Goal: Task Accomplishment & Management: Complete application form

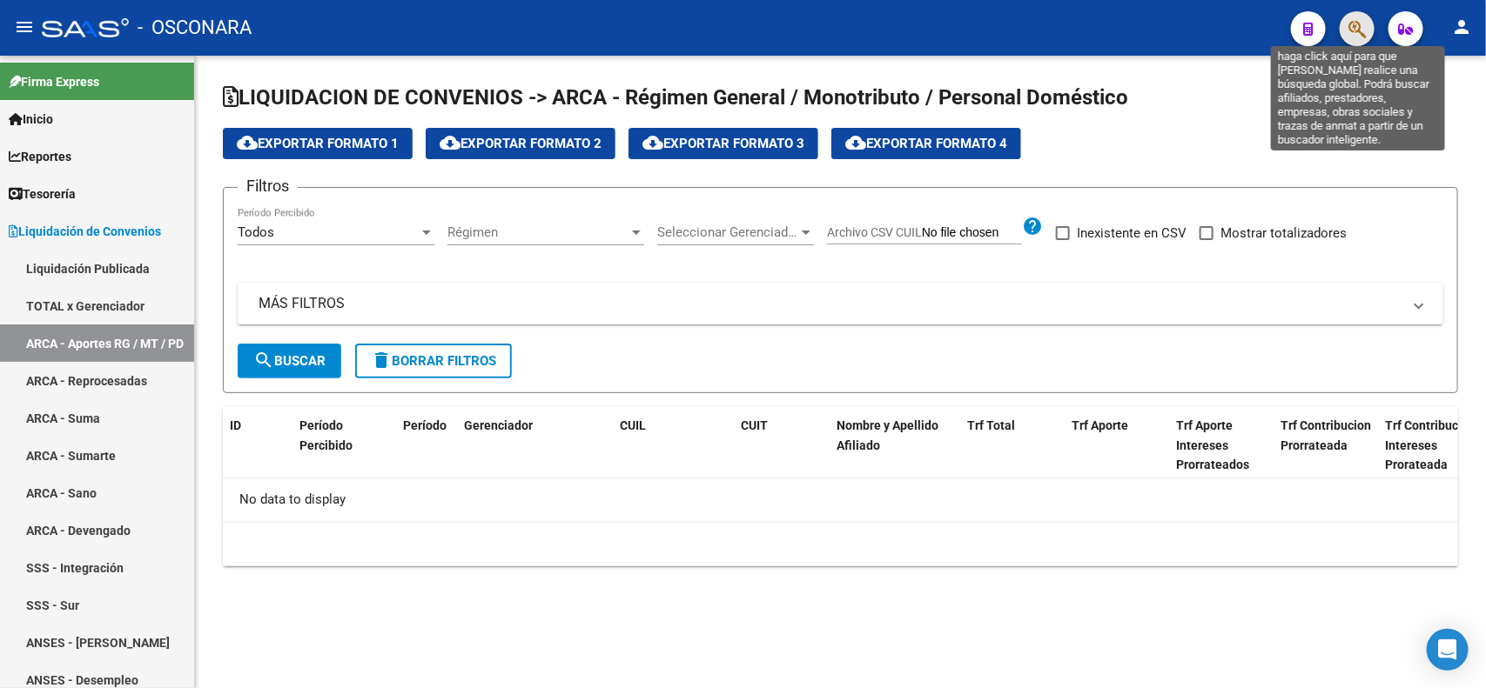
click at [1350, 37] on icon "button" at bounding box center [1356, 29] width 17 height 20
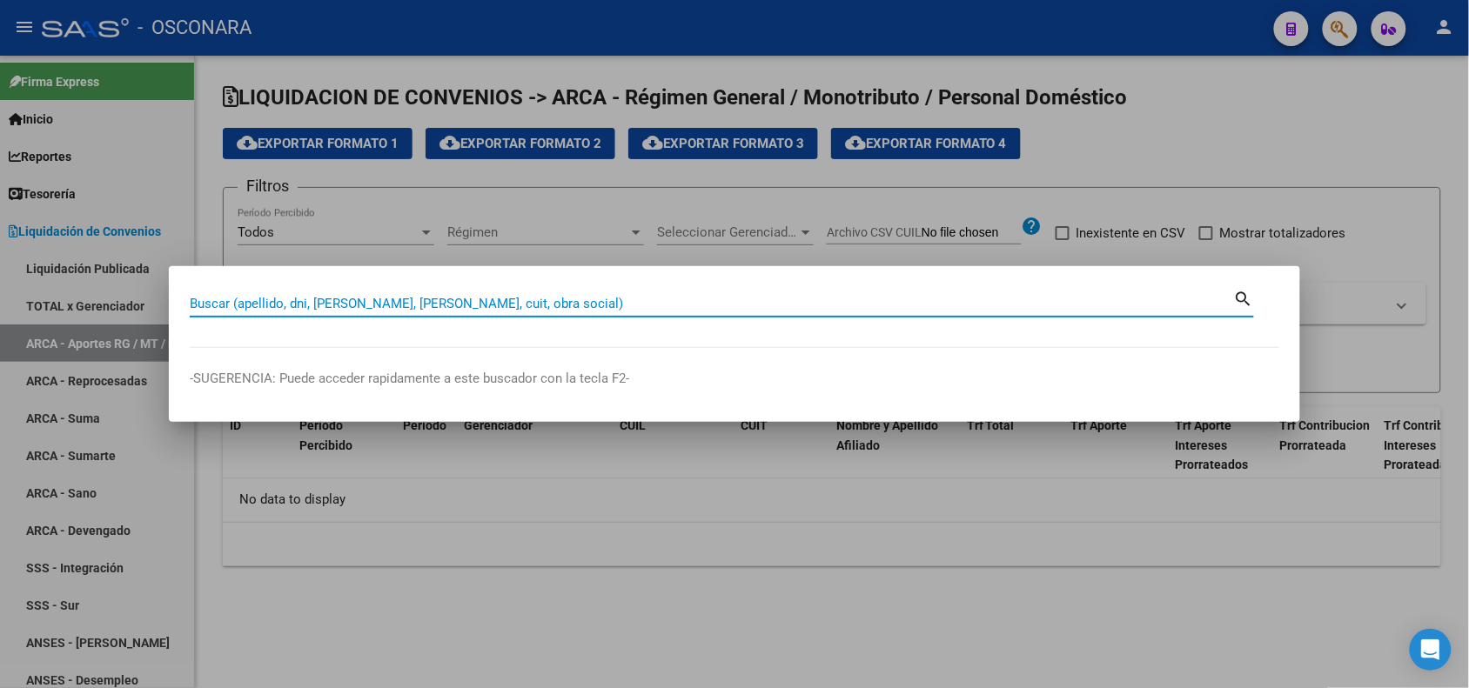
paste input "27464127793"
type input "27464127793"
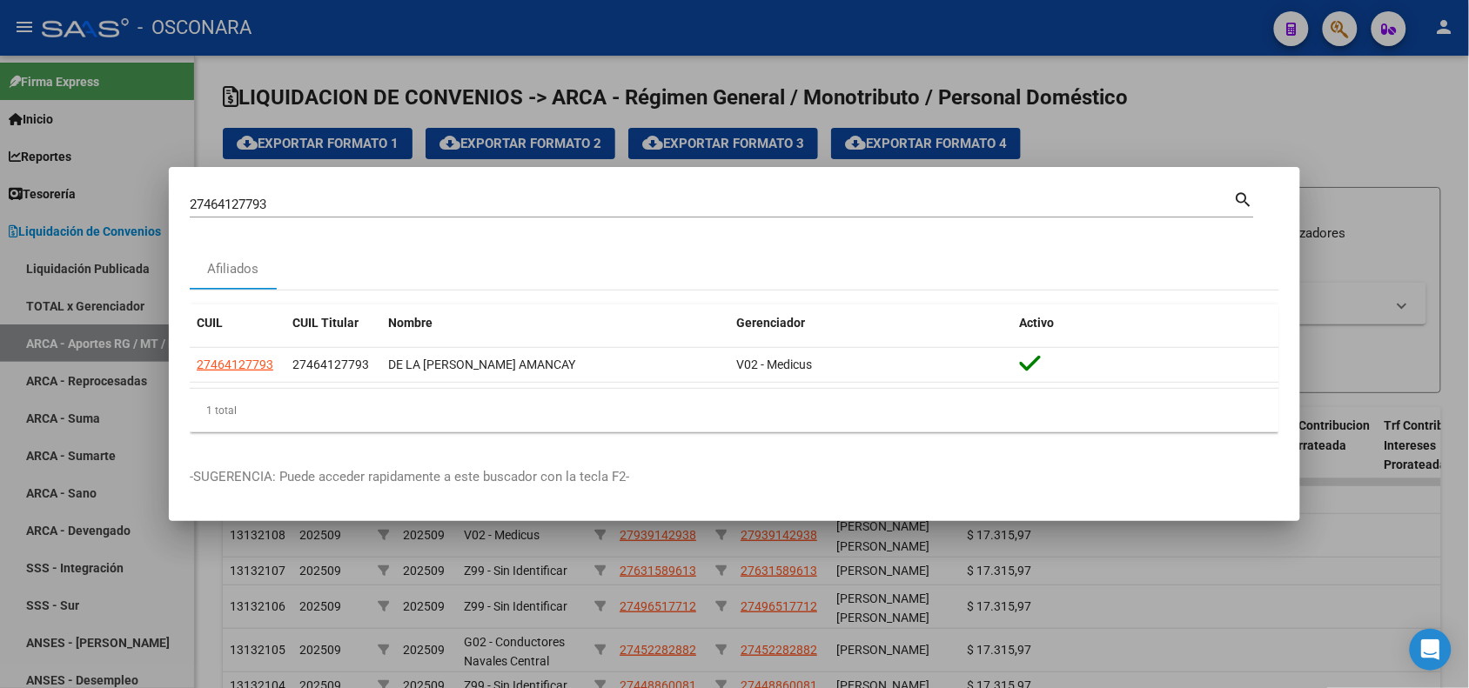
click at [361, 81] on div at bounding box center [734, 344] width 1469 height 688
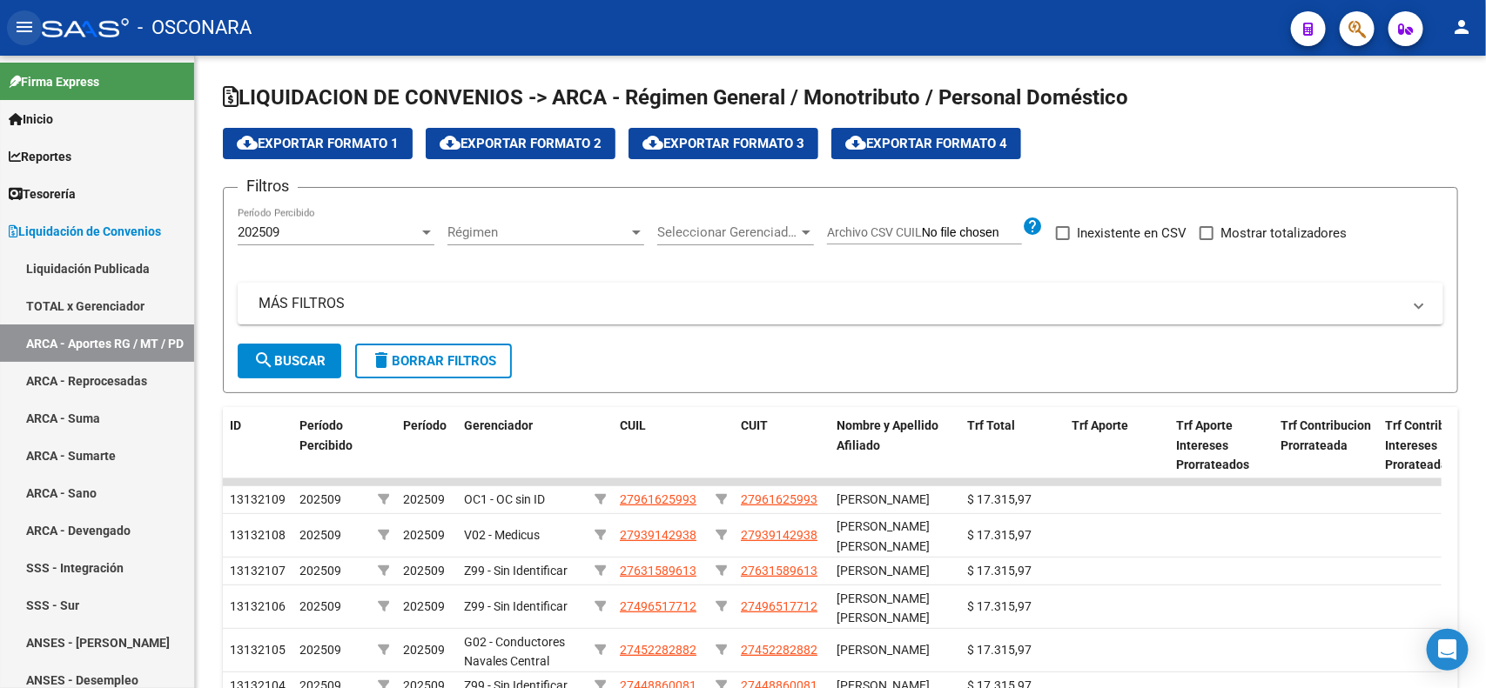
click at [23, 20] on mat-icon "menu" at bounding box center [24, 27] width 21 height 21
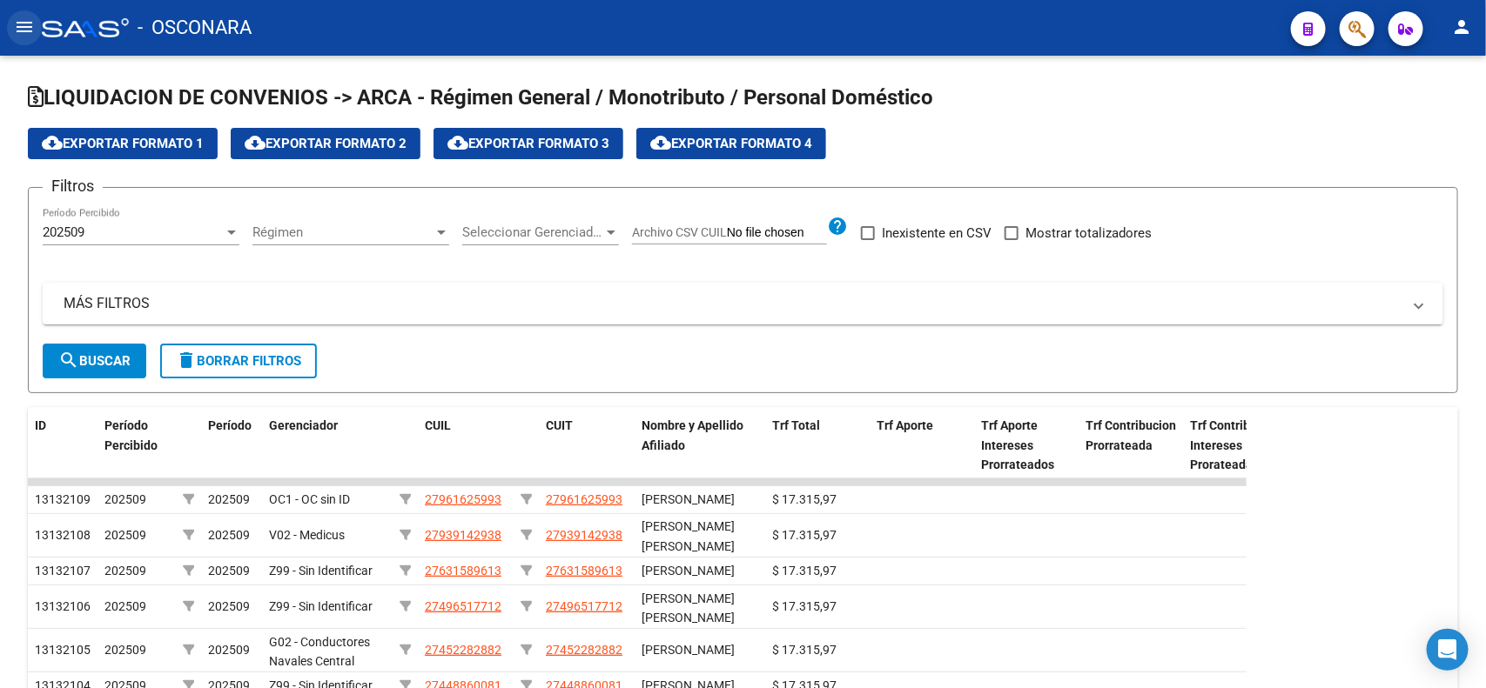
click at [23, 20] on mat-icon "menu" at bounding box center [24, 27] width 21 height 21
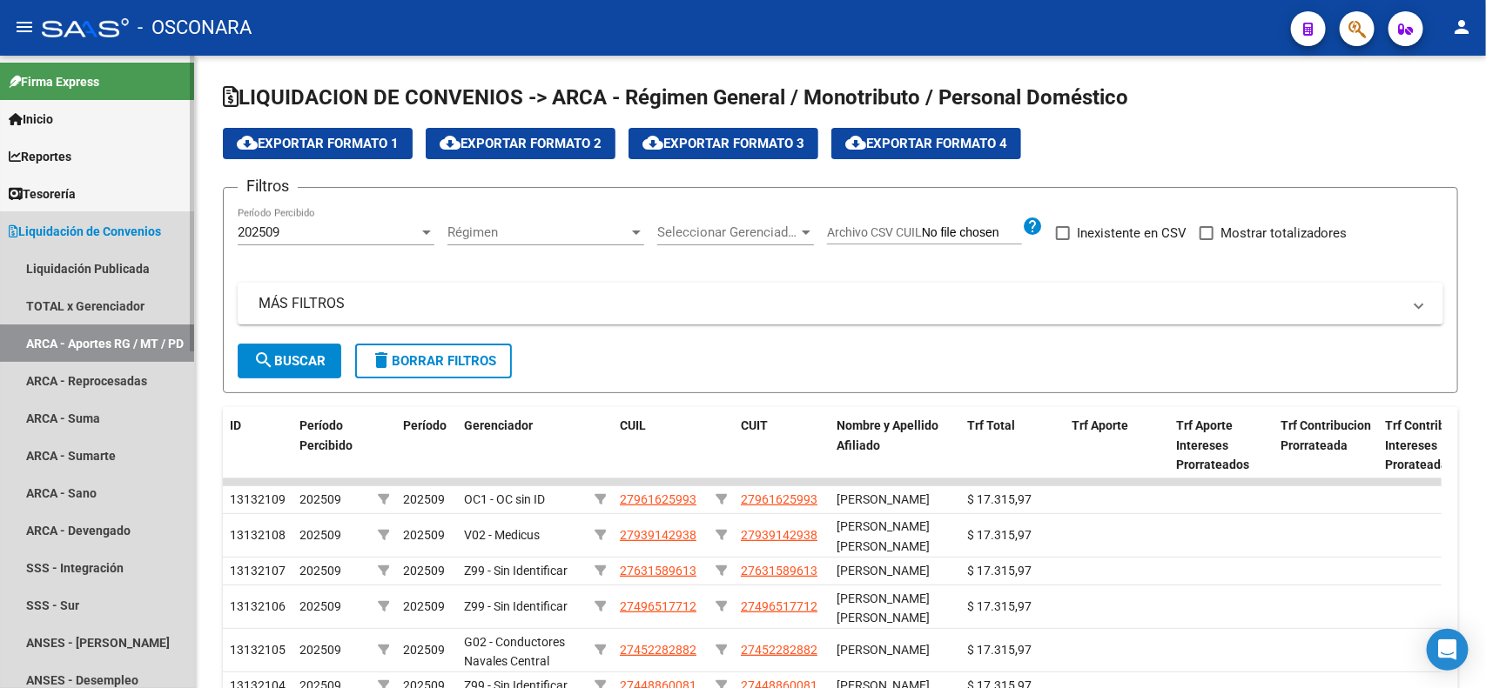
click at [104, 232] on span "Liquidación de Convenios" at bounding box center [85, 231] width 152 height 19
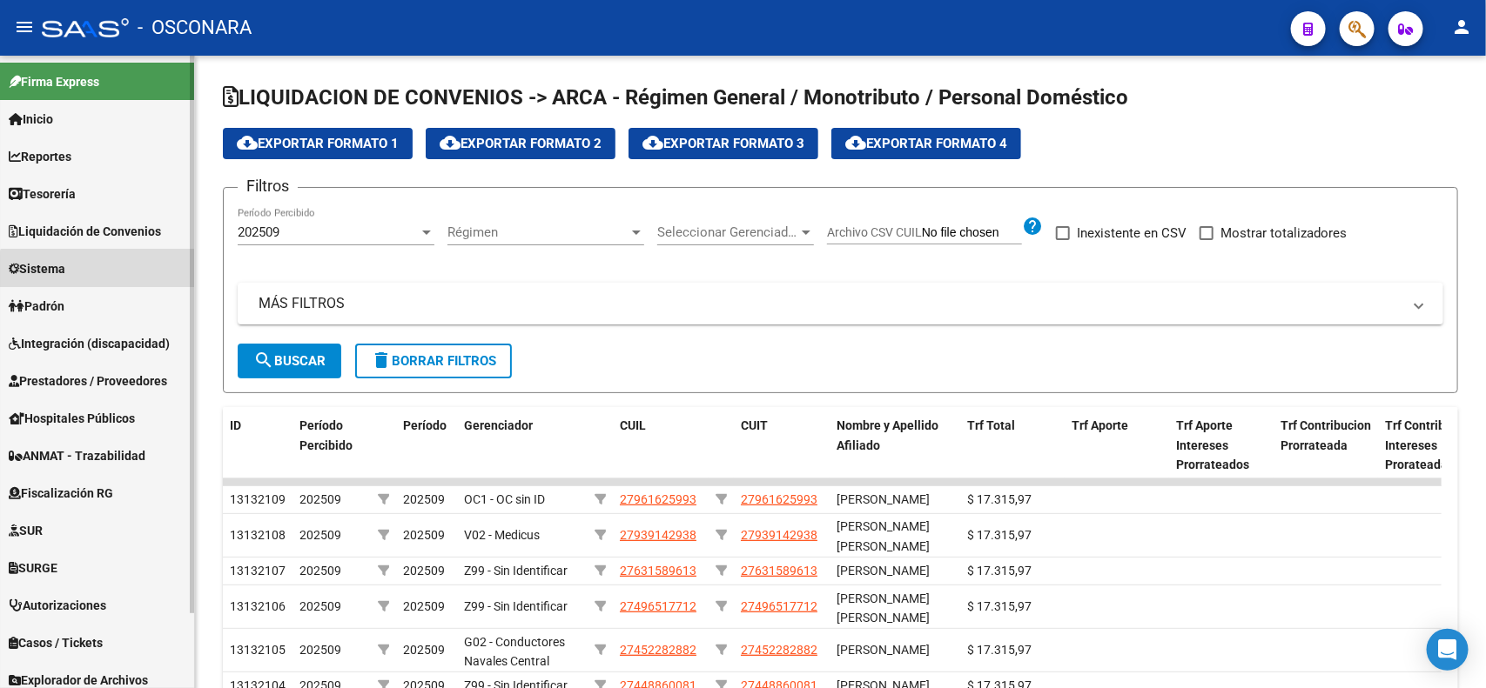
click at [97, 280] on link "Sistema" at bounding box center [97, 268] width 194 height 37
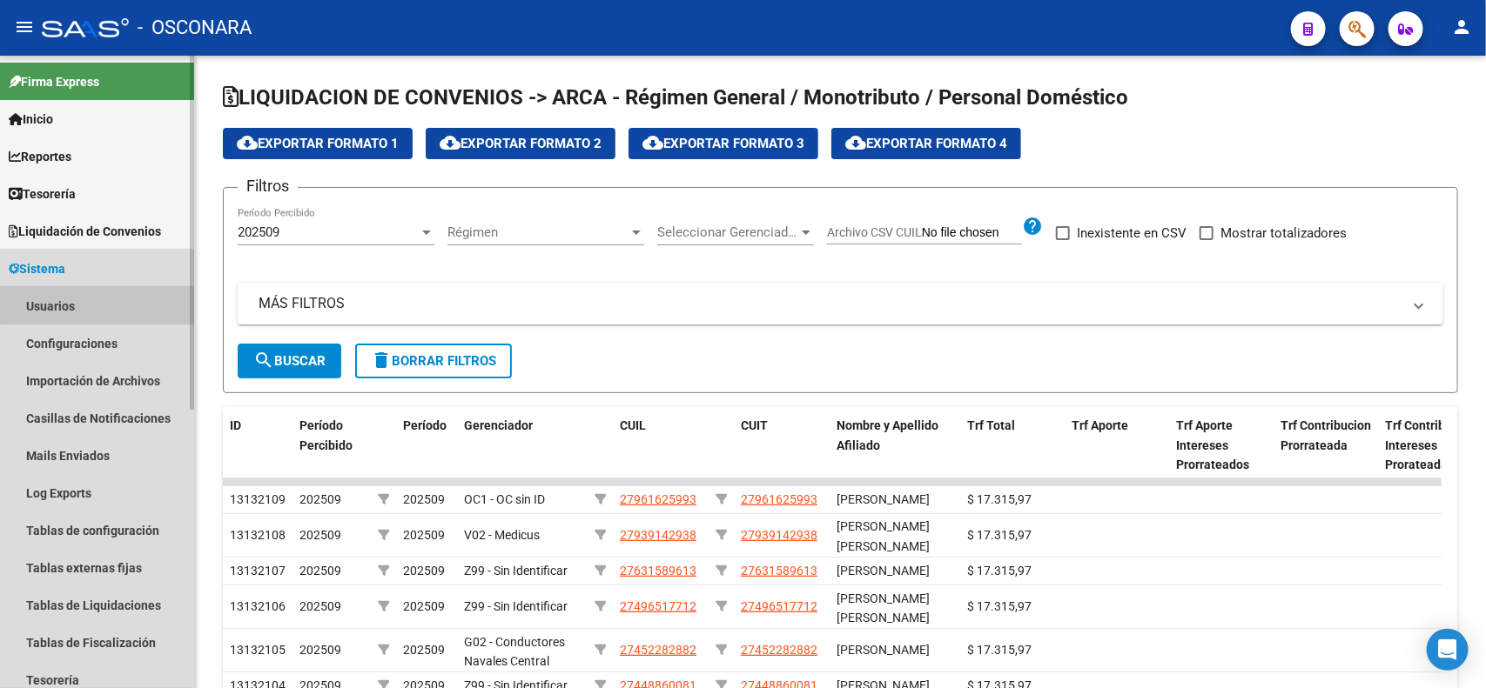
click at [97, 309] on link "Usuarios" at bounding box center [97, 305] width 194 height 37
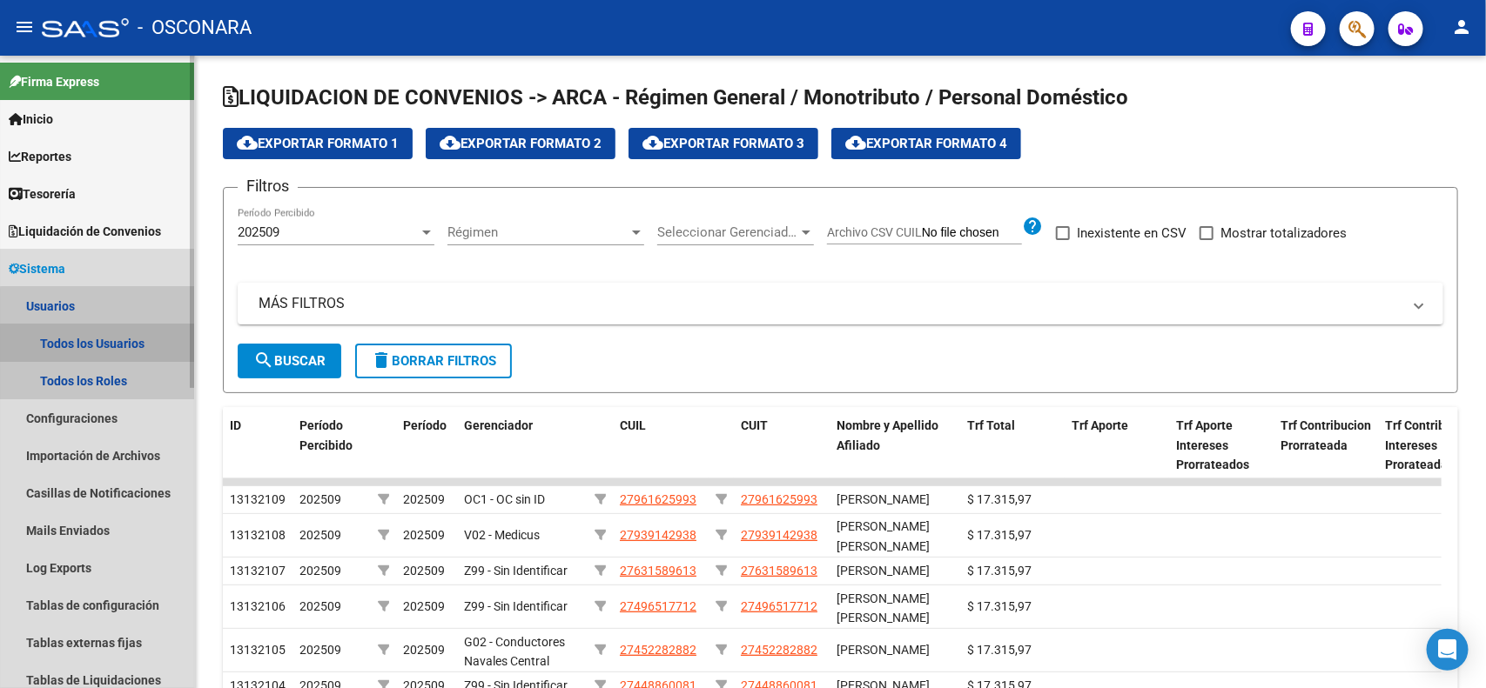
click at [139, 351] on link "Todos los Usuarios" at bounding box center [97, 343] width 194 height 37
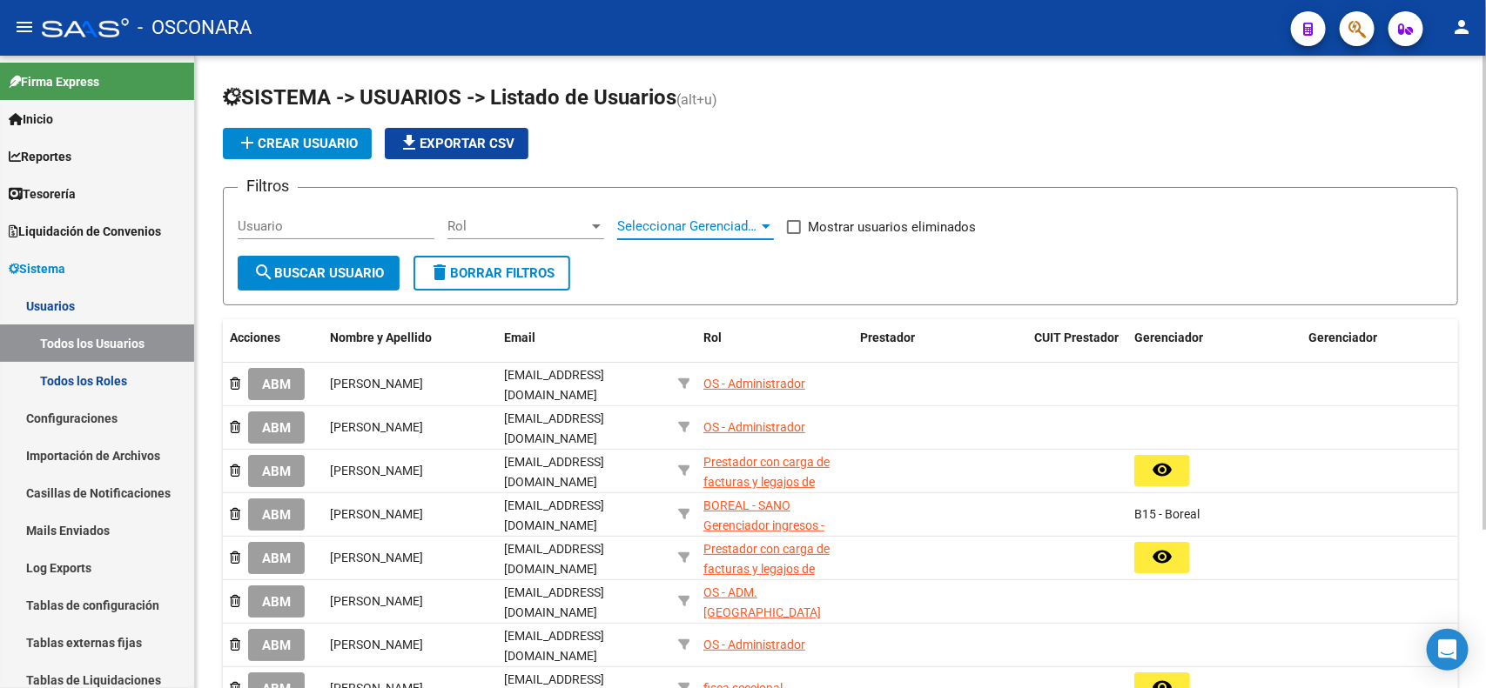
click at [721, 218] on span "Seleccionar Gerenciador" at bounding box center [687, 226] width 141 height 16
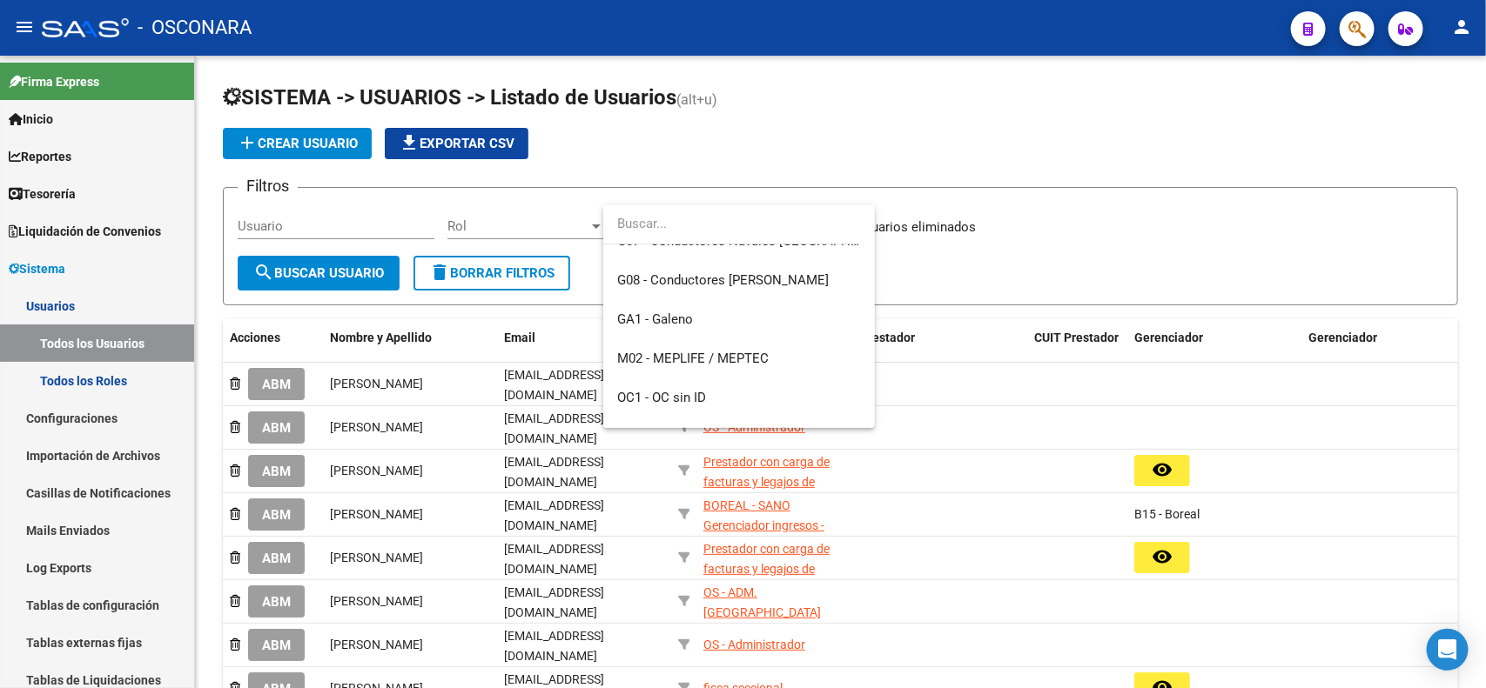
scroll to position [618, 0]
click at [514, 236] on div at bounding box center [743, 344] width 1486 height 688
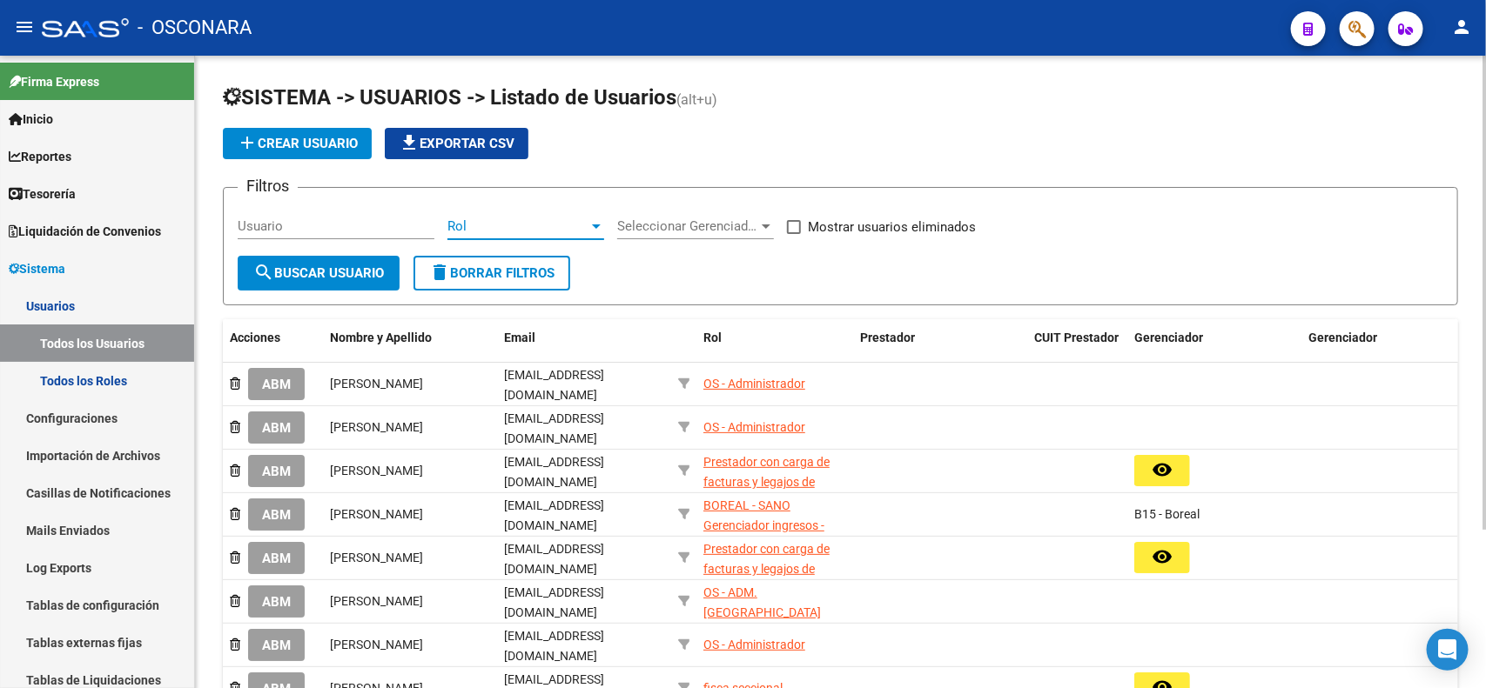
click at [534, 228] on span "Rol" at bounding box center [517, 226] width 141 height 16
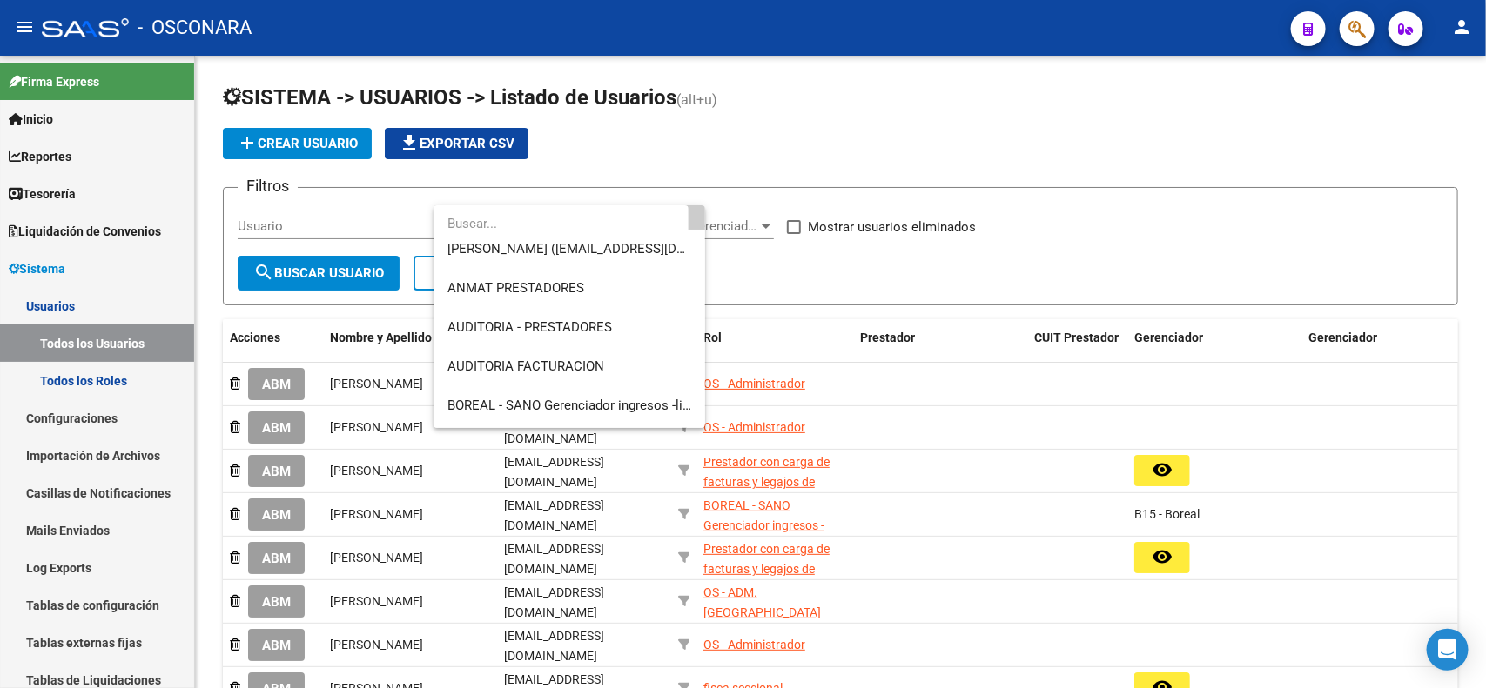
scroll to position [76, 0]
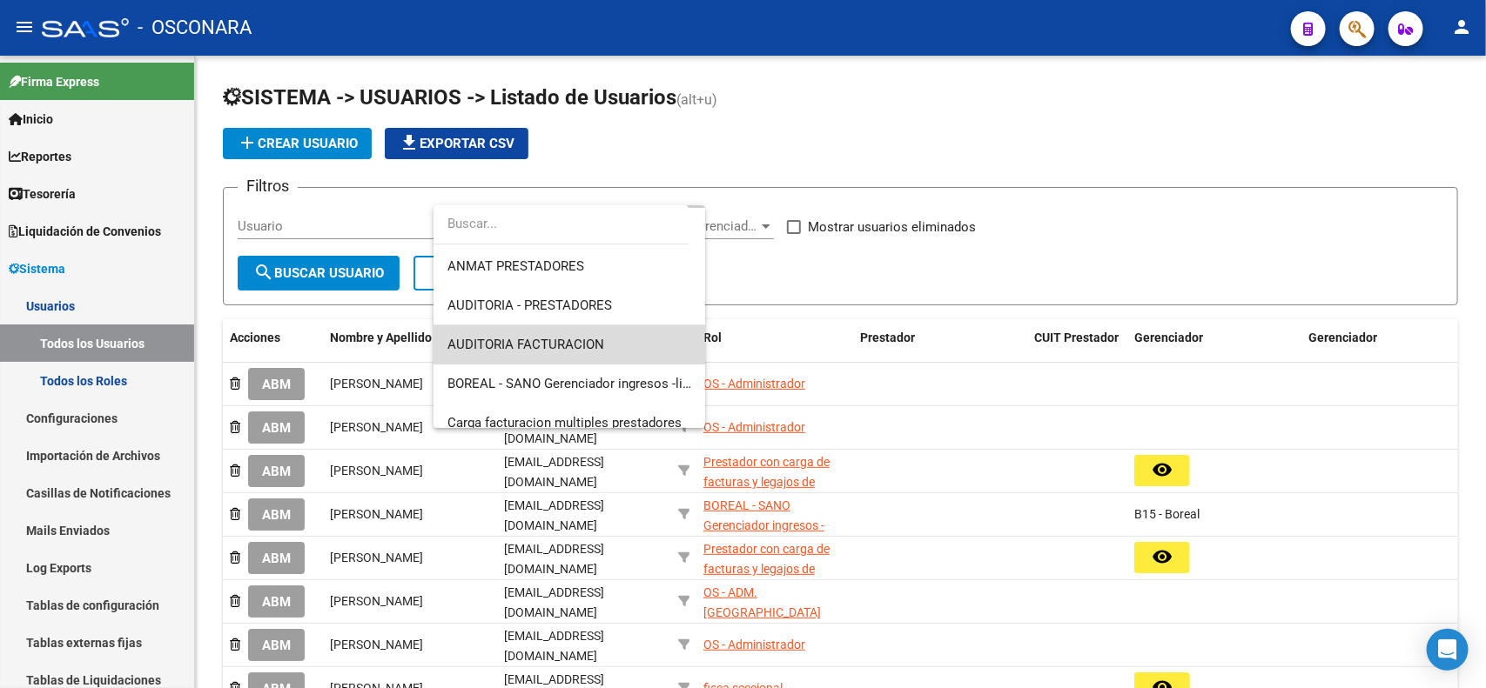
click at [609, 340] on span "AUDITORIA FACTURACION" at bounding box center [569, 345] width 244 height 39
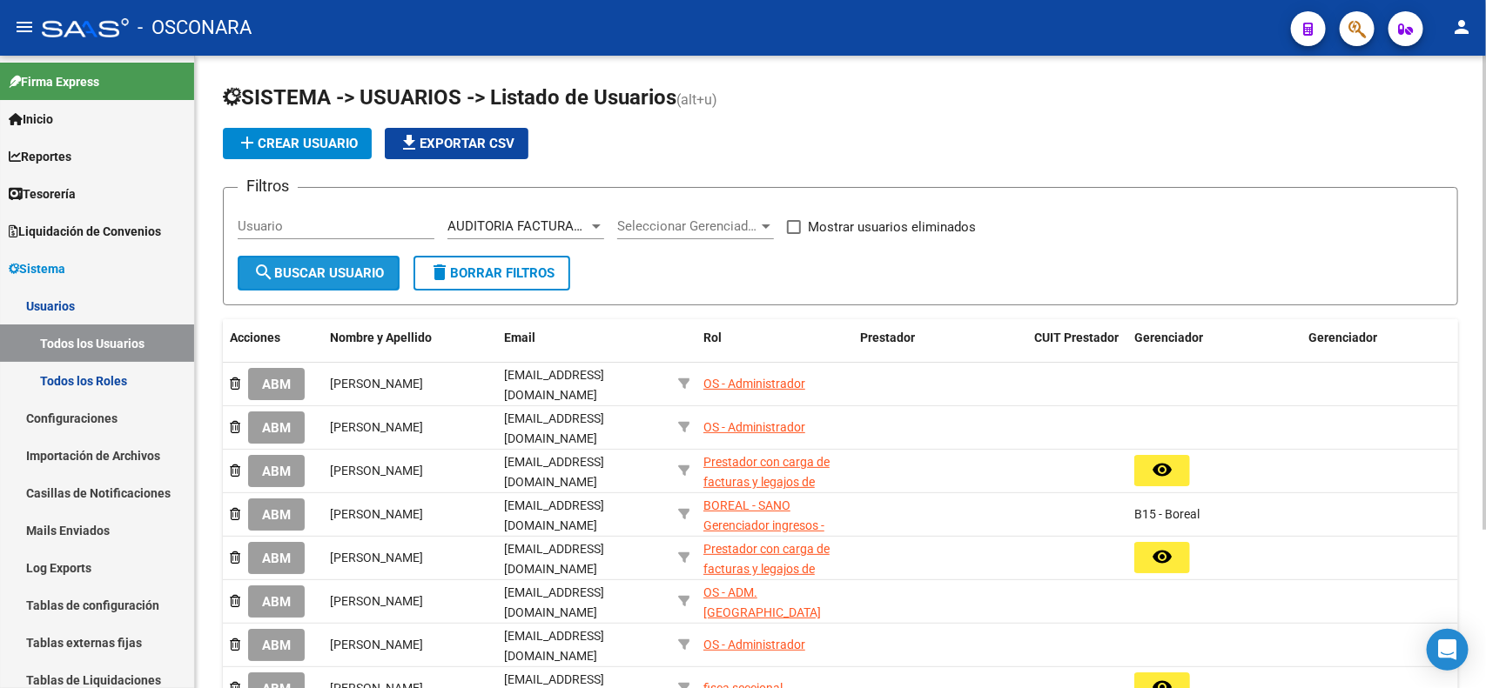
click at [320, 265] on span "search Buscar Usuario" at bounding box center [318, 273] width 131 height 16
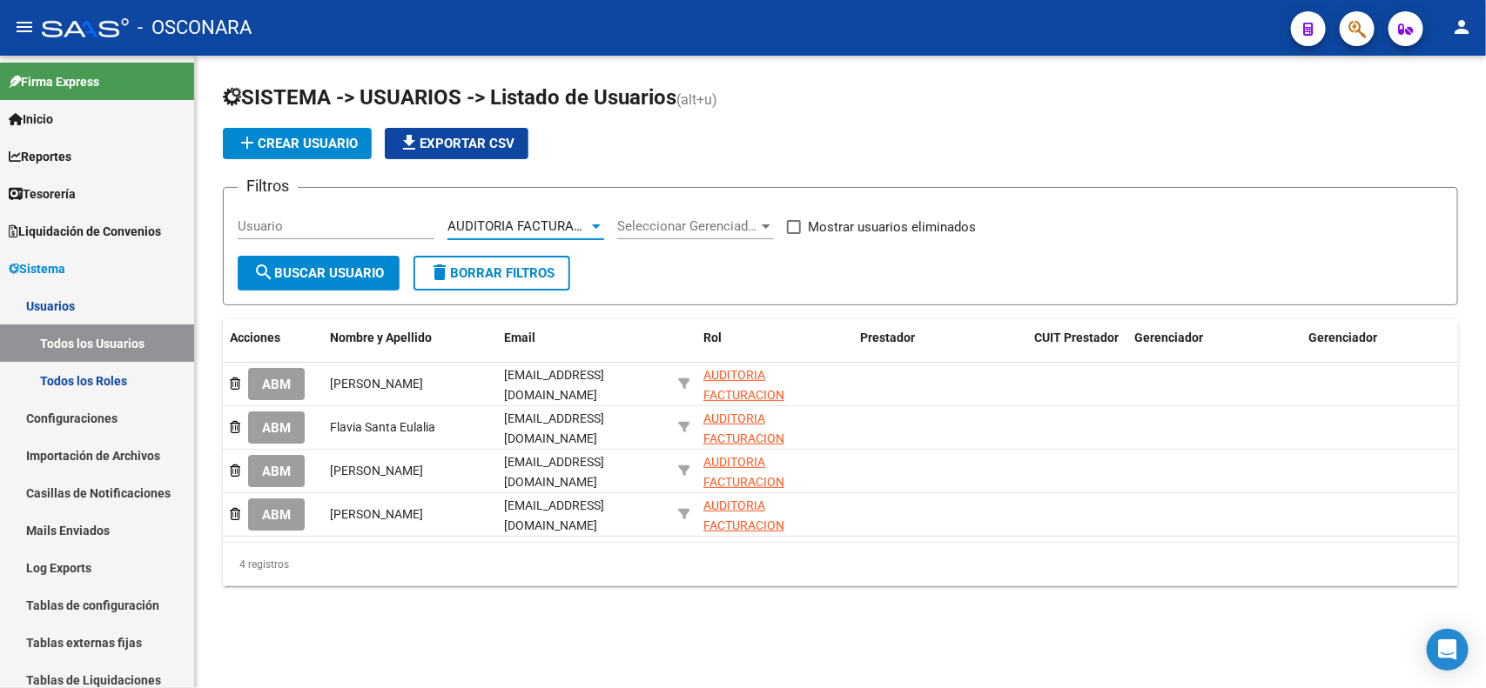
click at [506, 227] on span "AUDITORIA FACTURACION" at bounding box center [525, 226] width 157 height 16
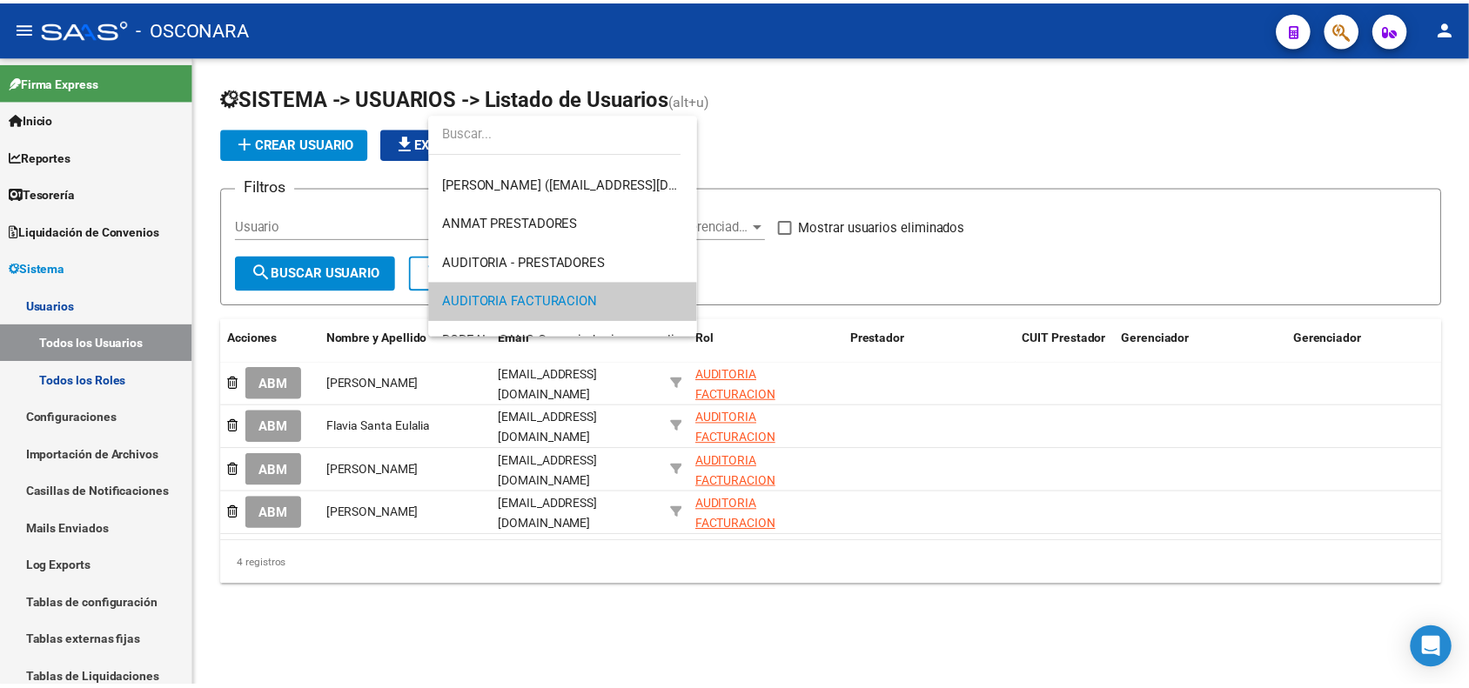
scroll to position [17, 0]
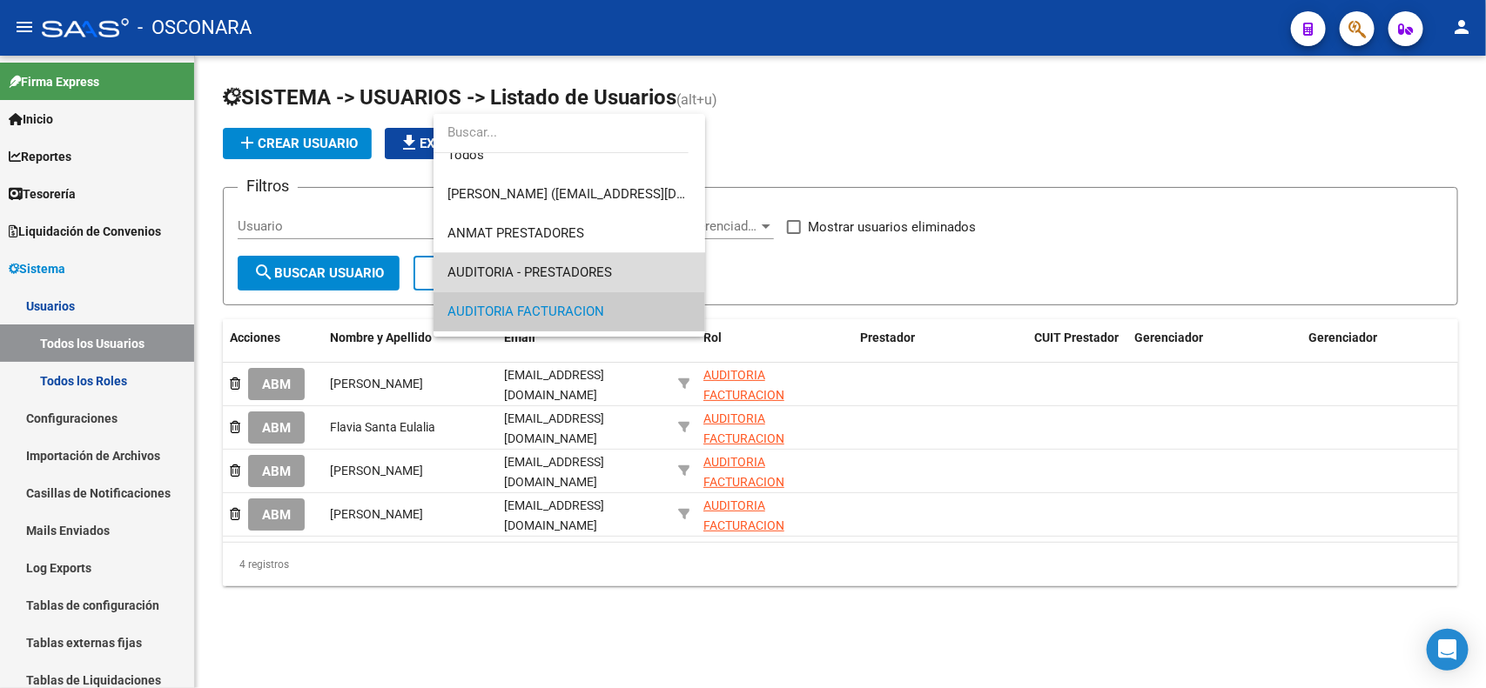
click at [589, 263] on span "AUDITORIA - PRESTADORES" at bounding box center [569, 272] width 244 height 39
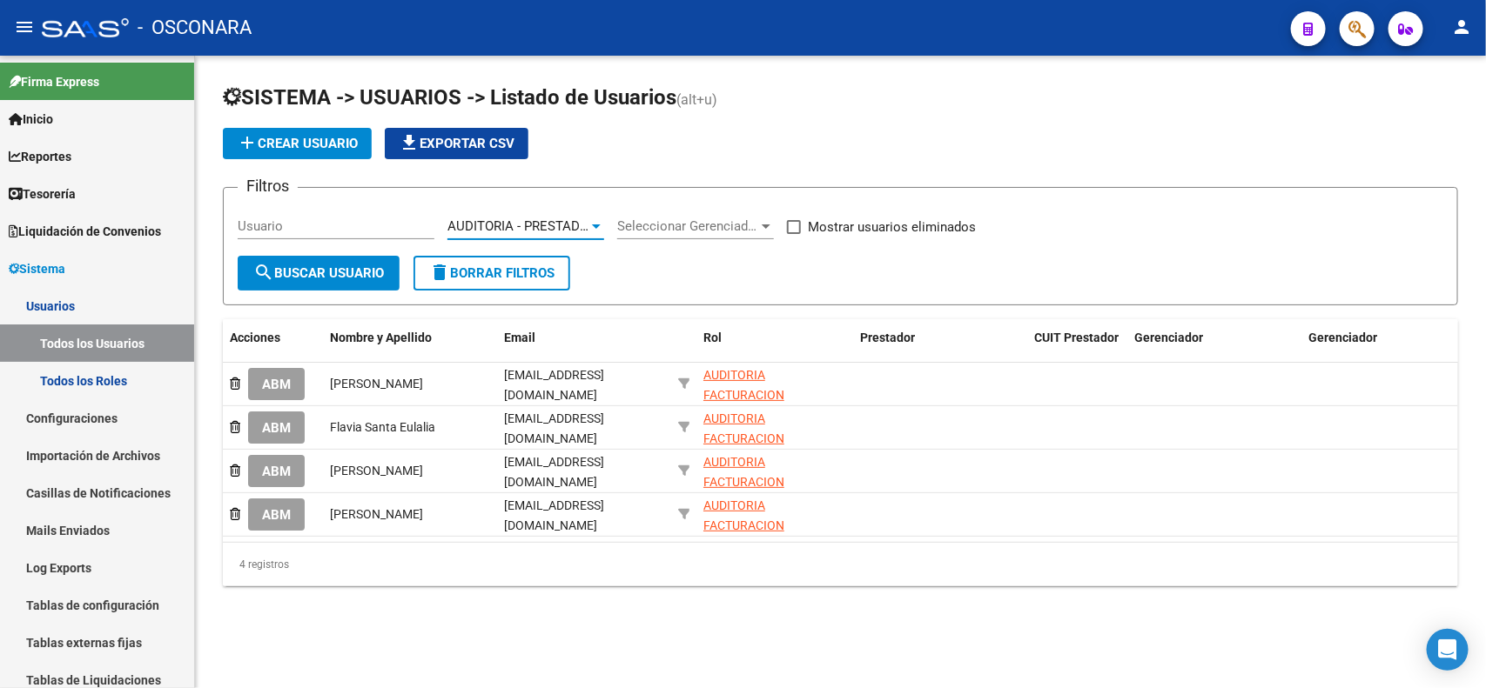
click at [325, 268] on span "search Buscar Usuario" at bounding box center [318, 273] width 131 height 16
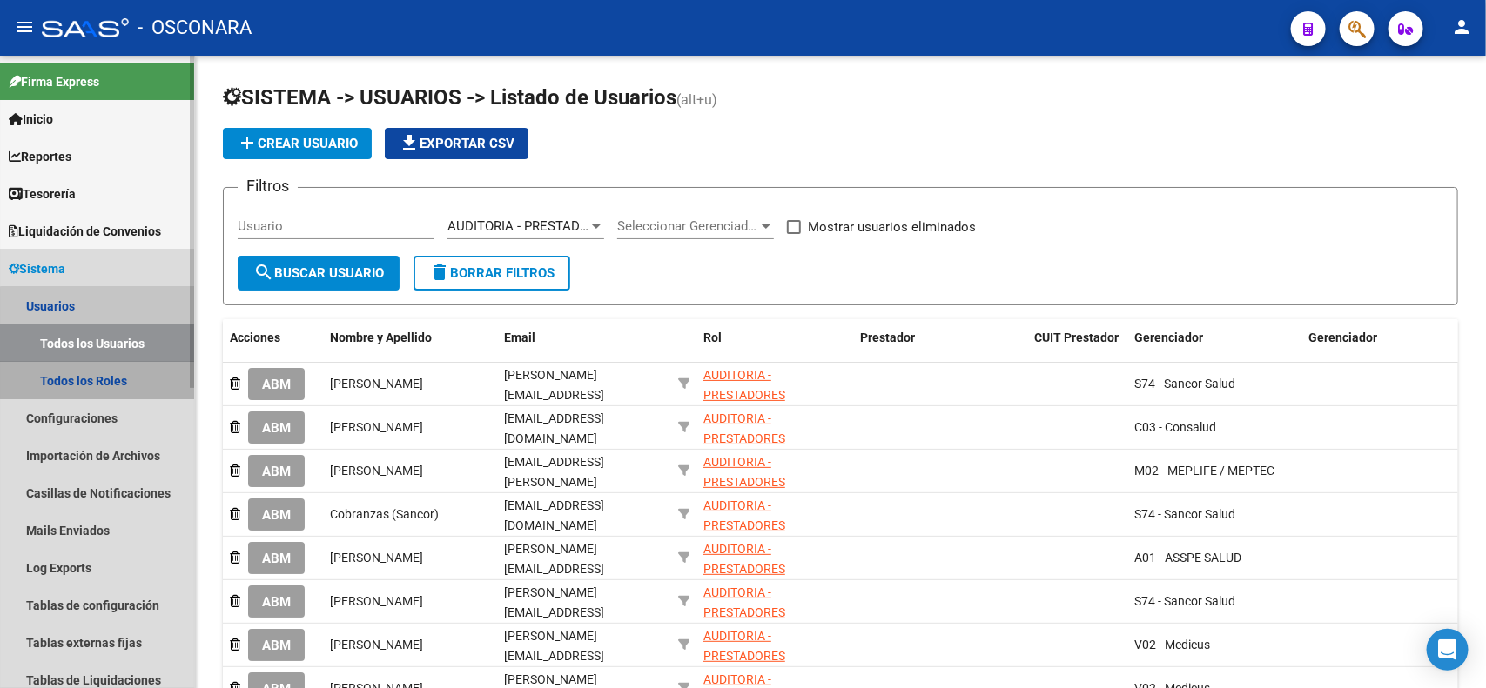
click at [131, 370] on link "Todos los Roles" at bounding box center [97, 380] width 194 height 37
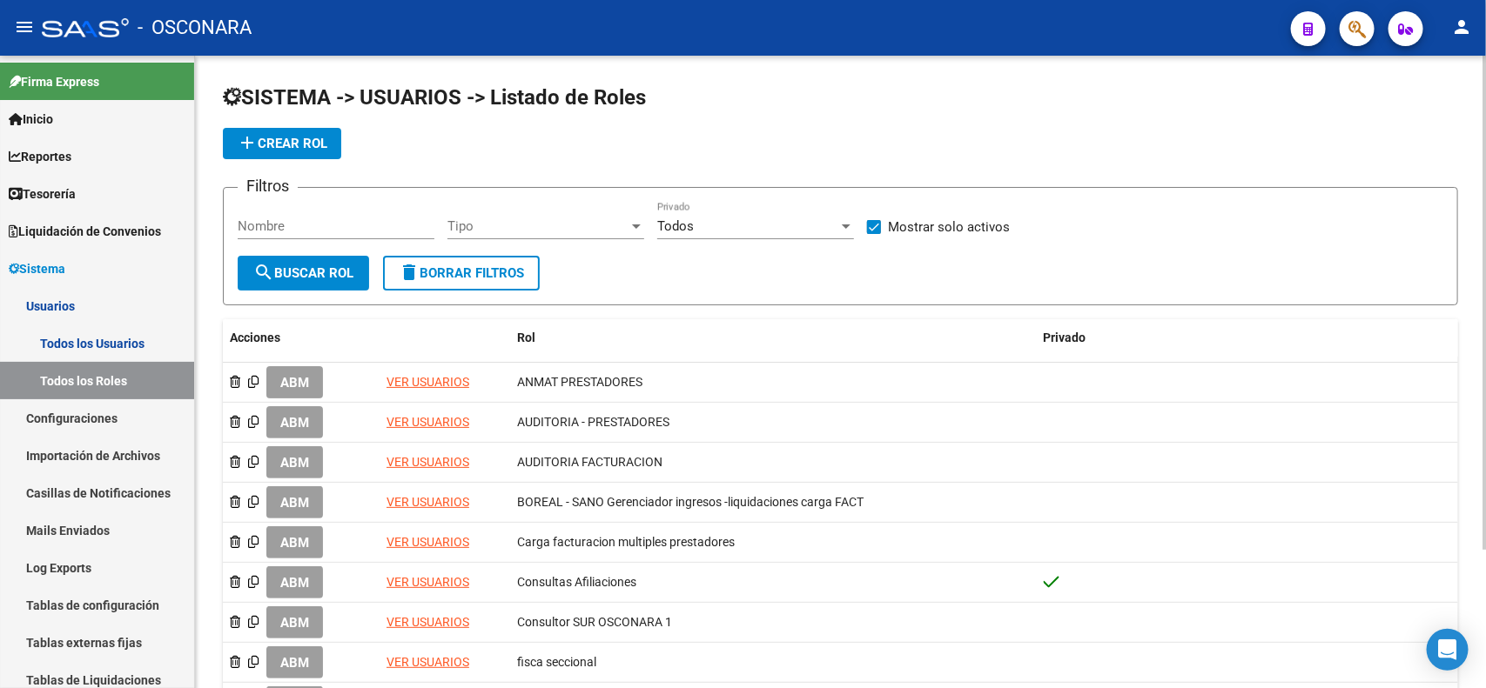
click at [601, 235] on div "Tipo Tipo" at bounding box center [545, 220] width 197 height 37
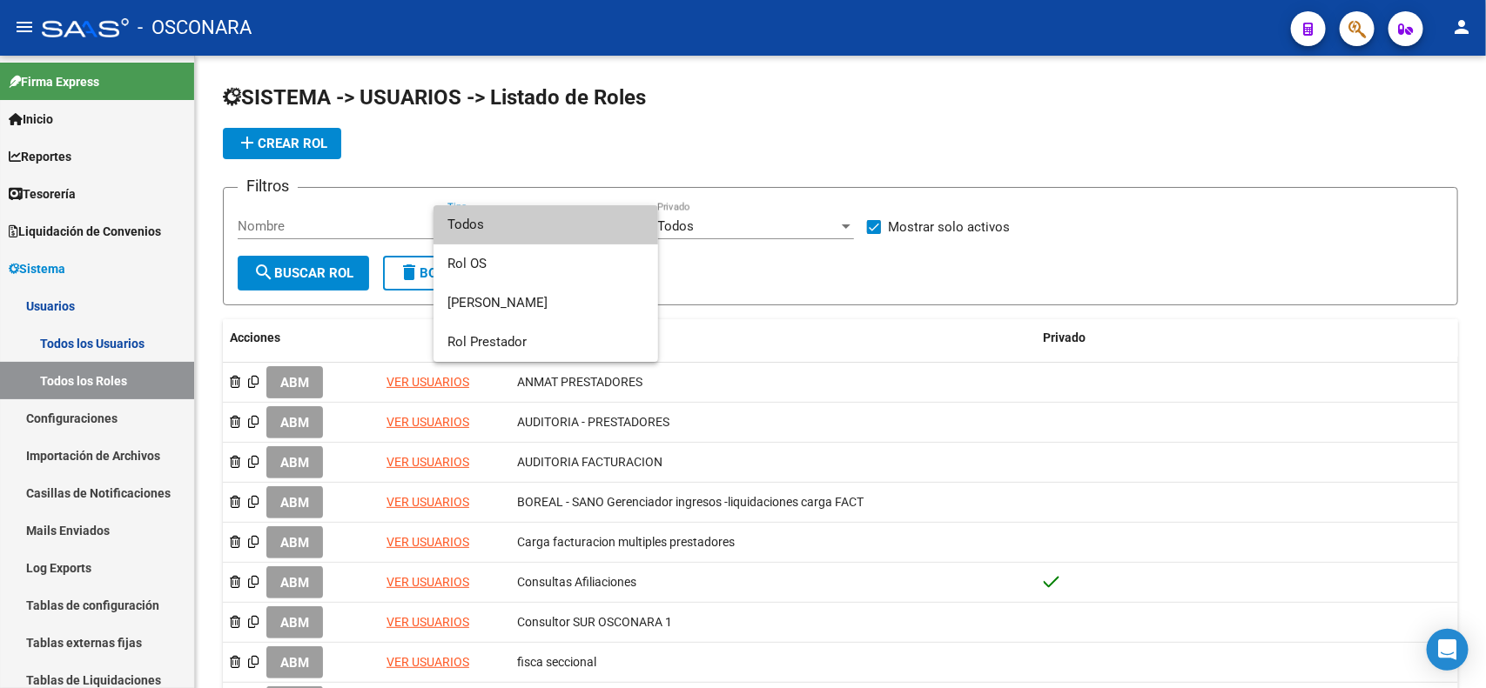
click at [708, 207] on div at bounding box center [743, 344] width 1486 height 688
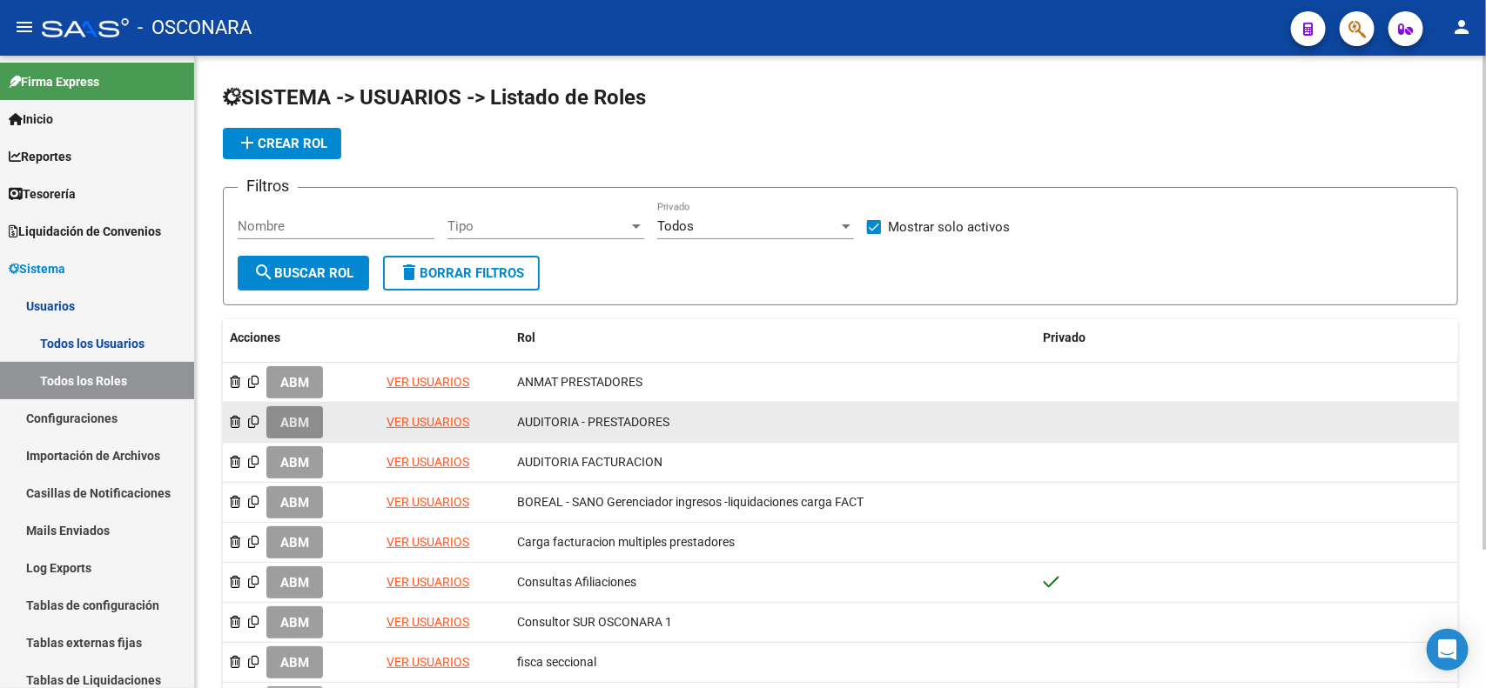
click at [305, 422] on span "ABM" at bounding box center [294, 423] width 29 height 16
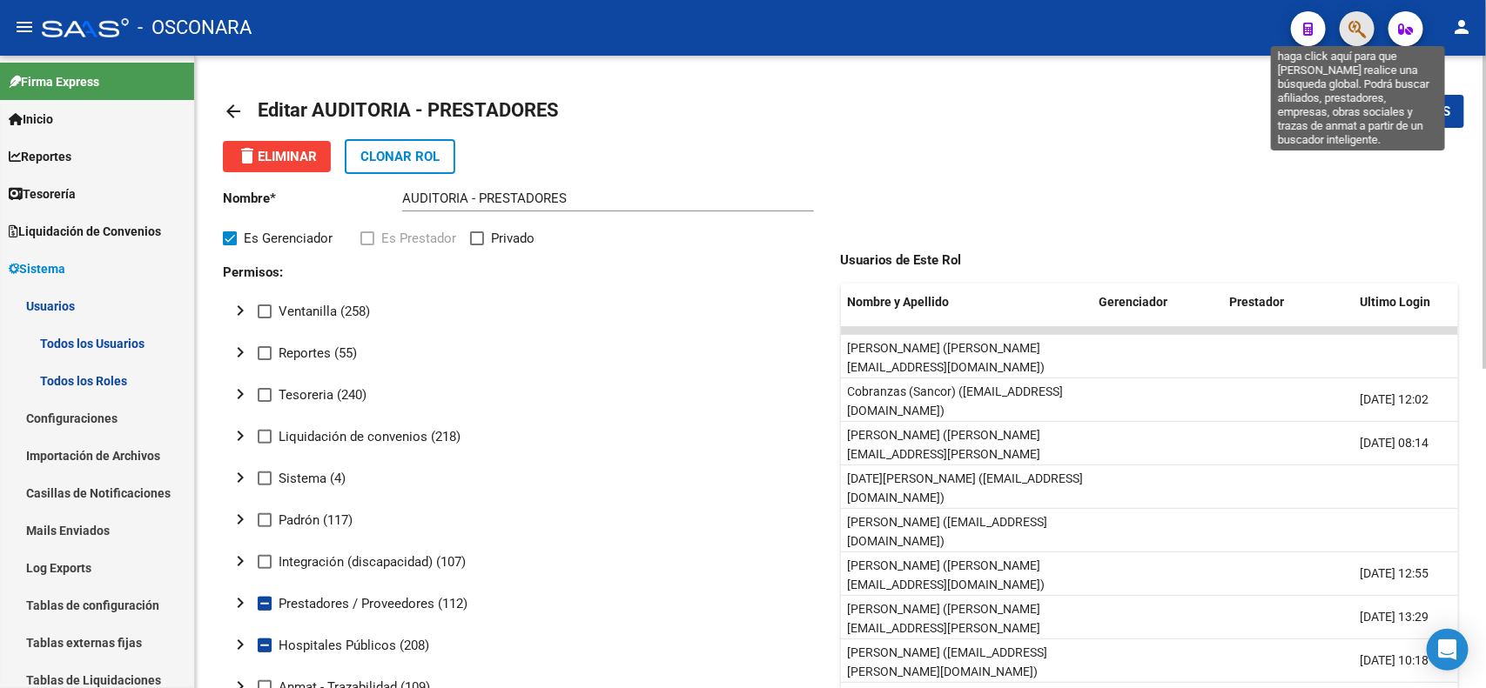
click at [1353, 27] on icon "button" at bounding box center [1356, 29] width 17 height 20
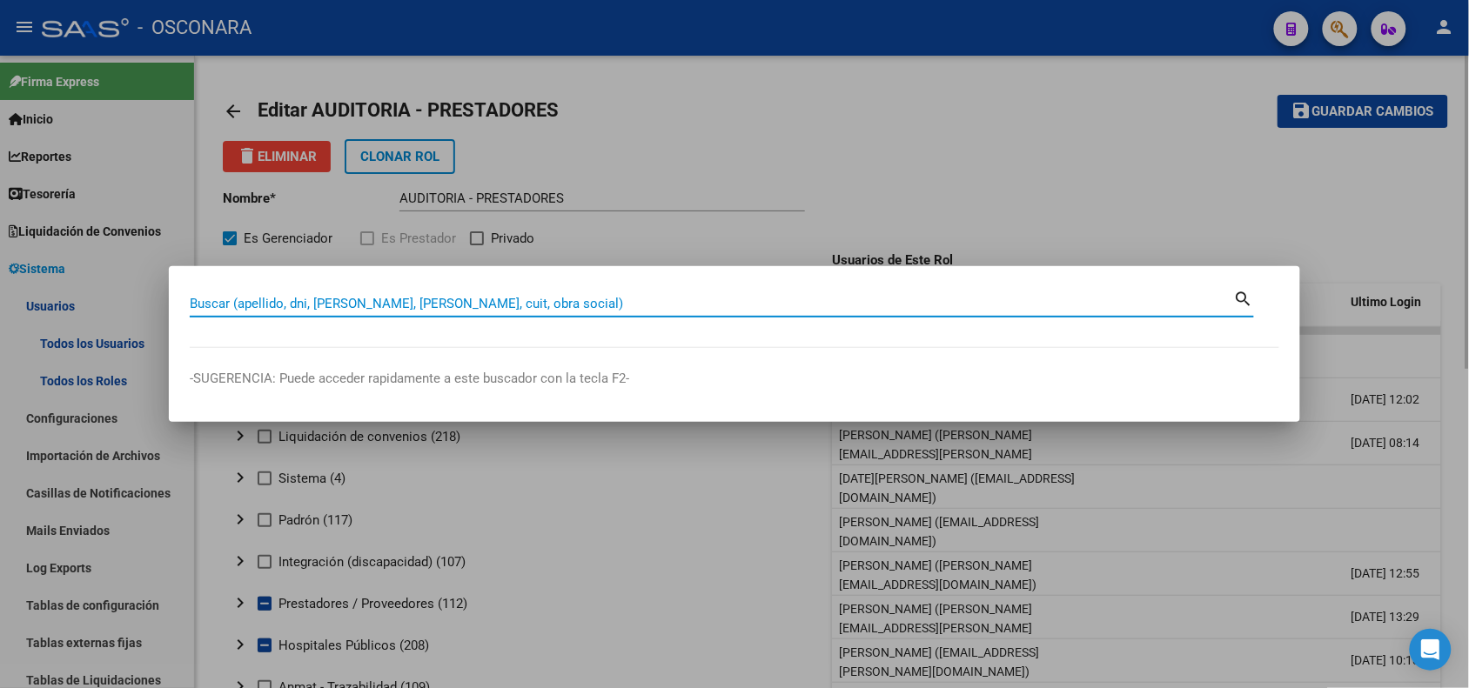
paste input "20-29147714-4"
type input "20291477144"
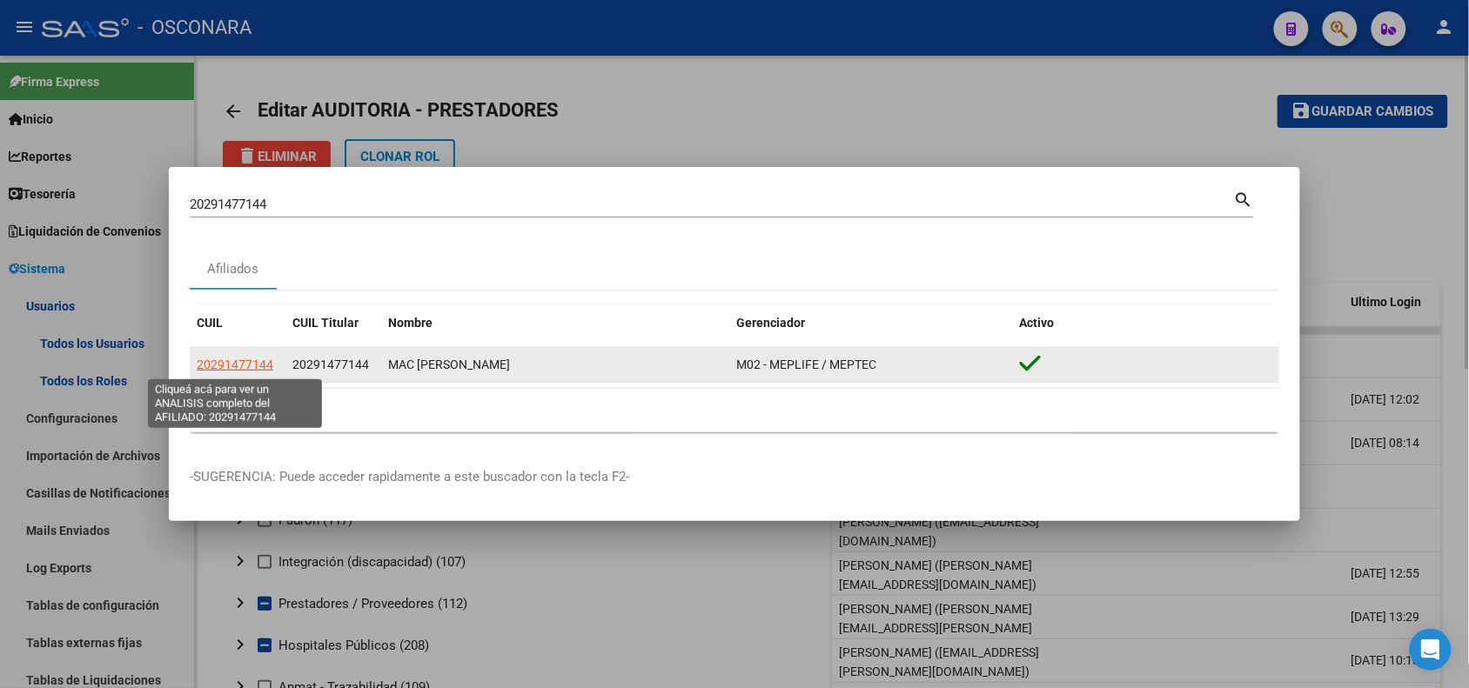
click at [245, 359] on span "20291477144" at bounding box center [235, 365] width 77 height 14
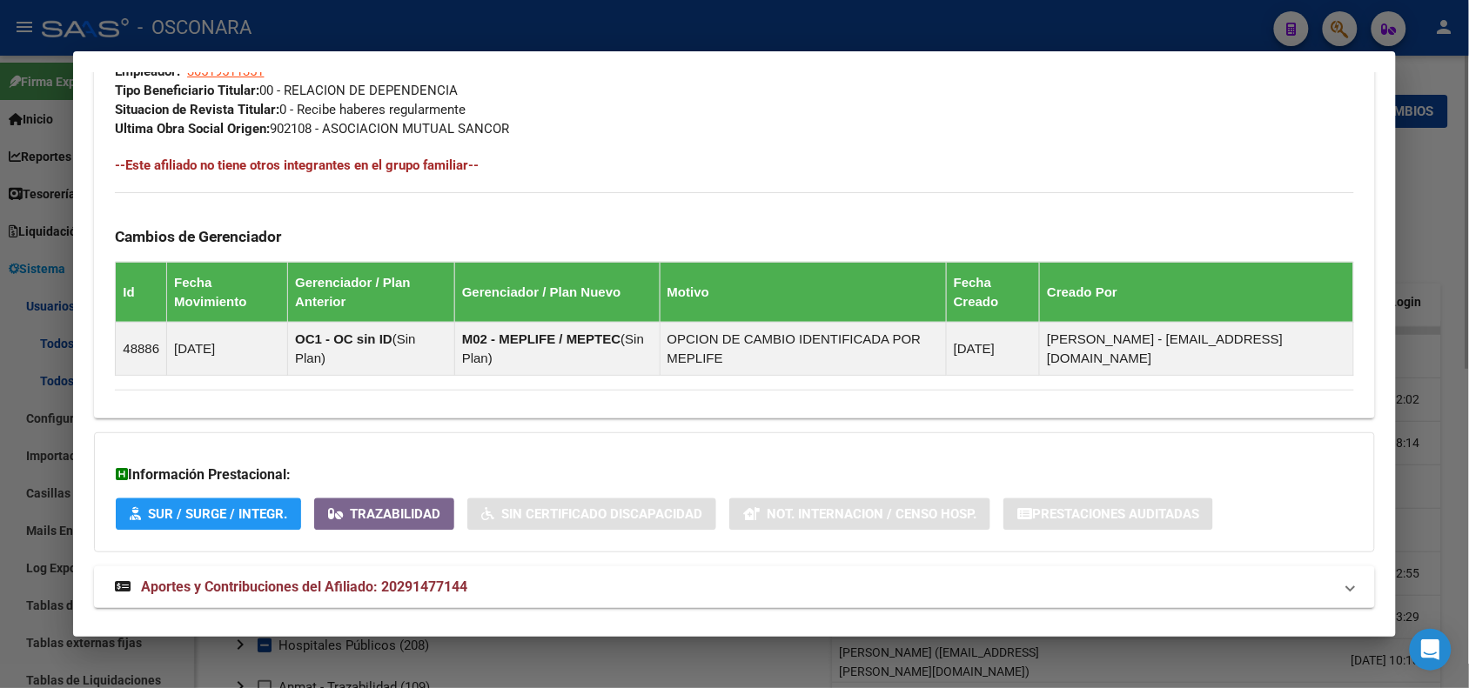
scroll to position [945, 0]
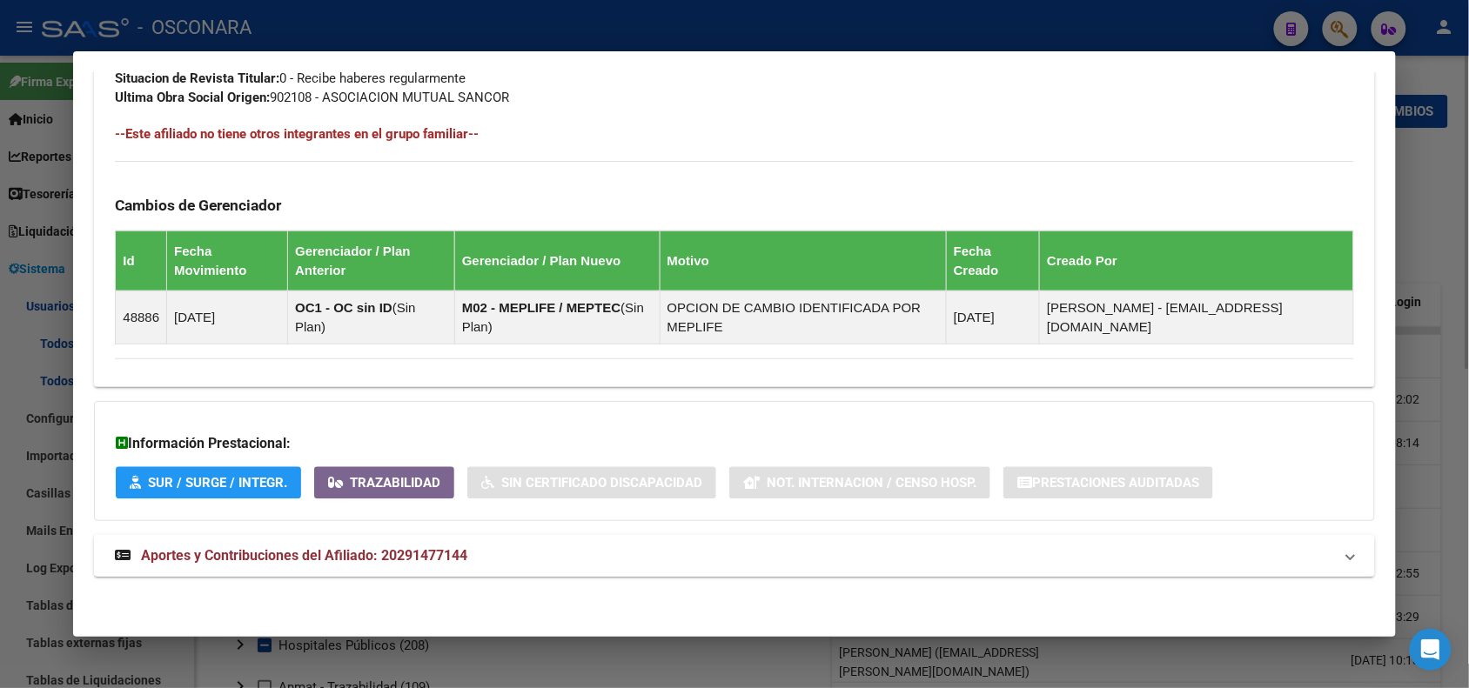
click at [1286, 566] on mat-panel-title "Aportes y Contribuciones del Afiliado: 20291477144" at bounding box center [724, 556] width 1218 height 21
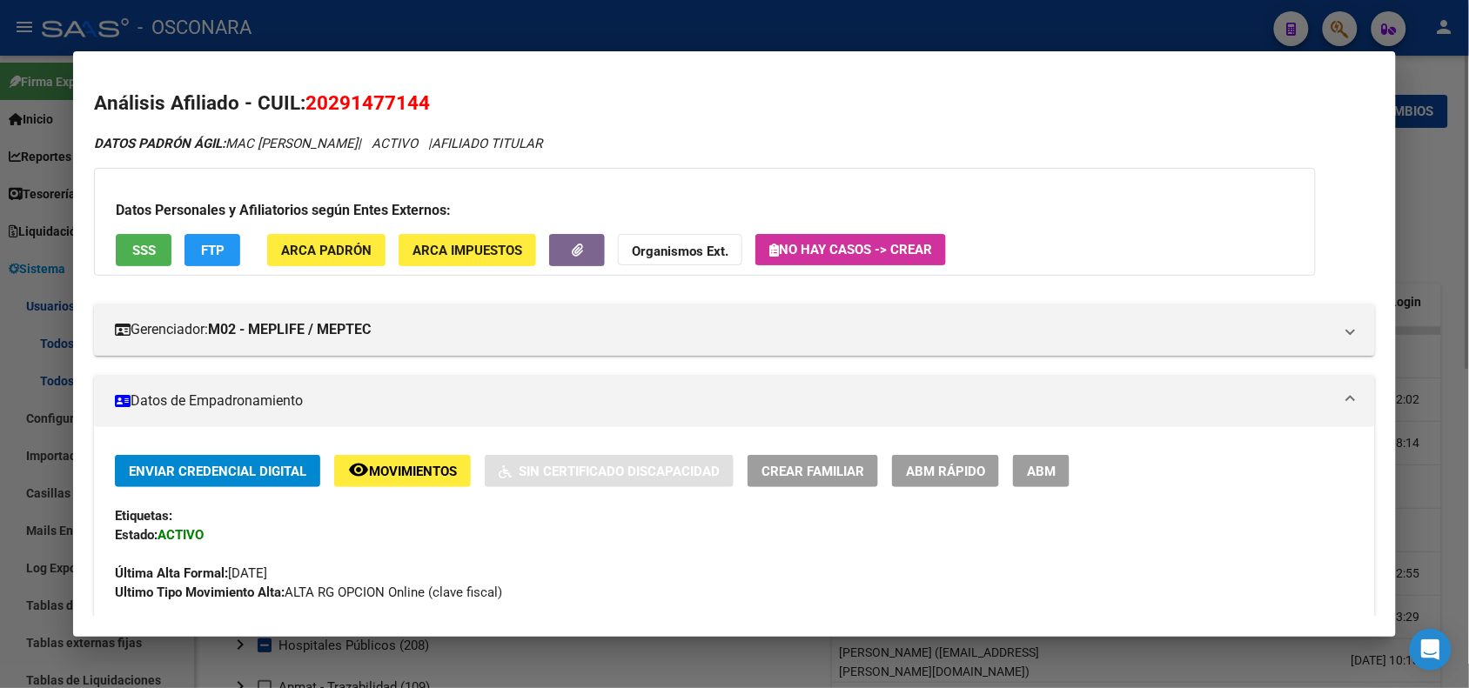
click at [135, 259] on button "SSS" at bounding box center [144, 250] width 56 height 32
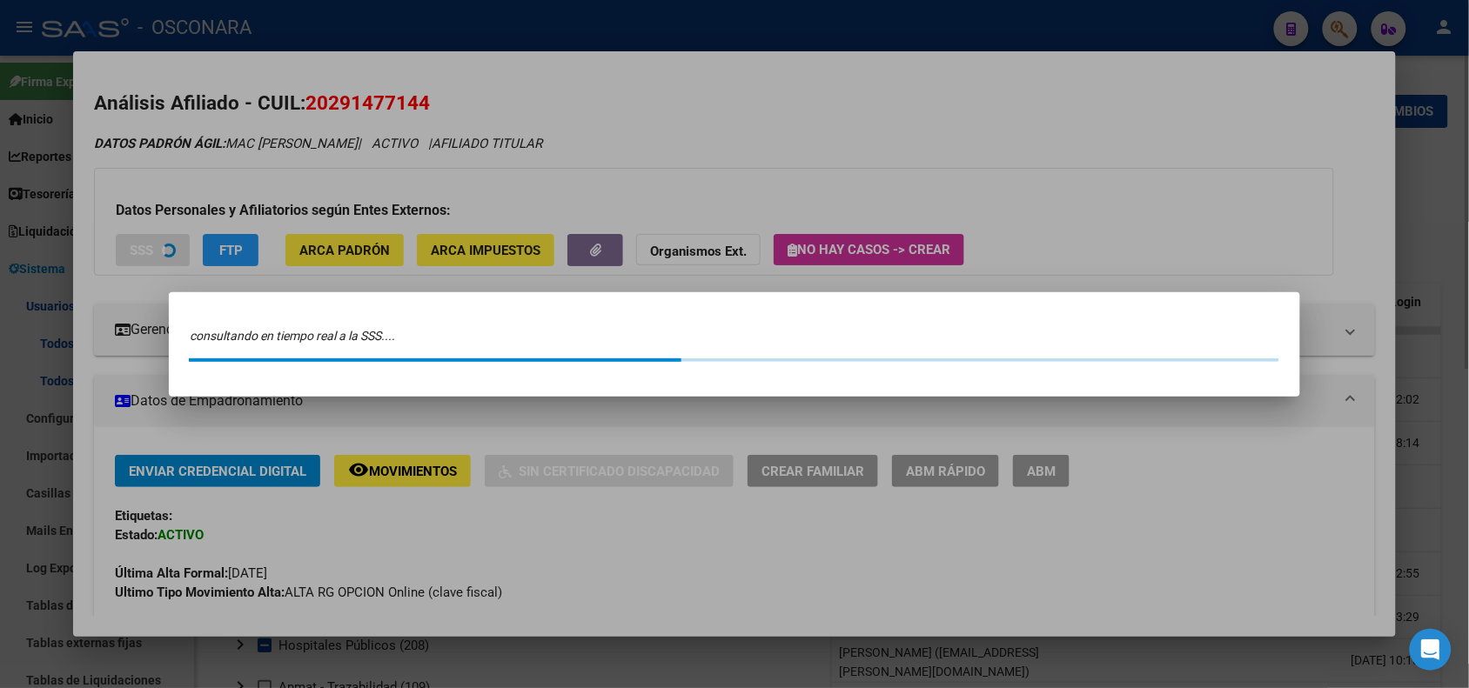
click at [672, 28] on div at bounding box center [734, 344] width 1469 height 688
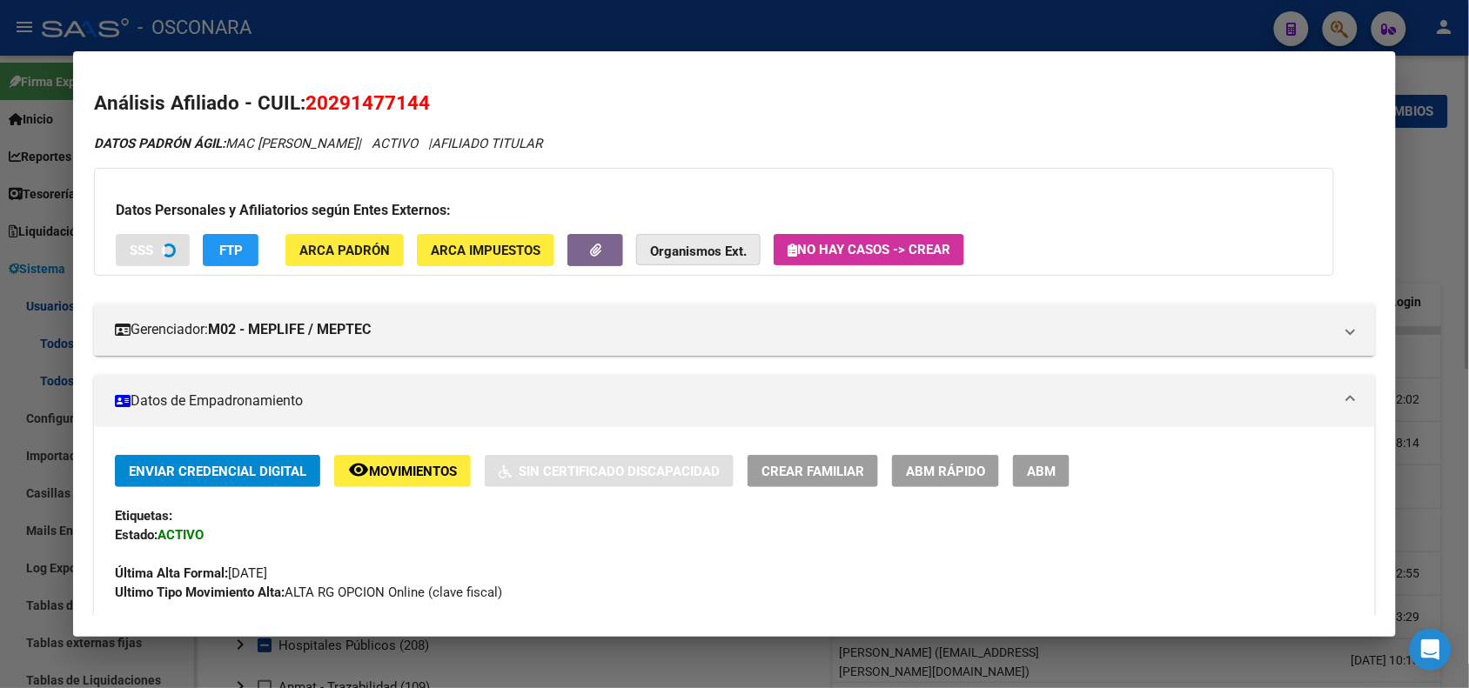
click at [671, 245] on strong "Organismos Ext." at bounding box center [698, 252] width 97 height 16
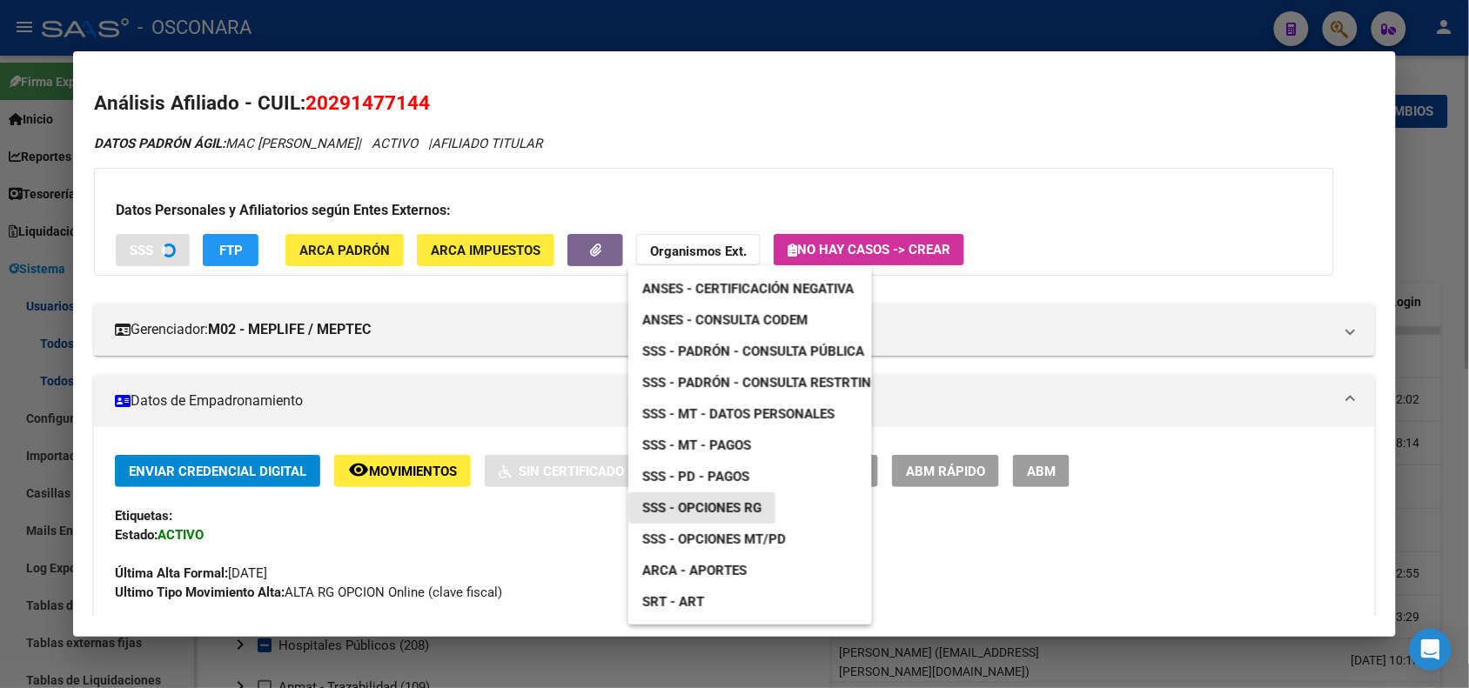
click at [702, 507] on span "SSS - Opciones RG" at bounding box center [701, 508] width 119 height 16
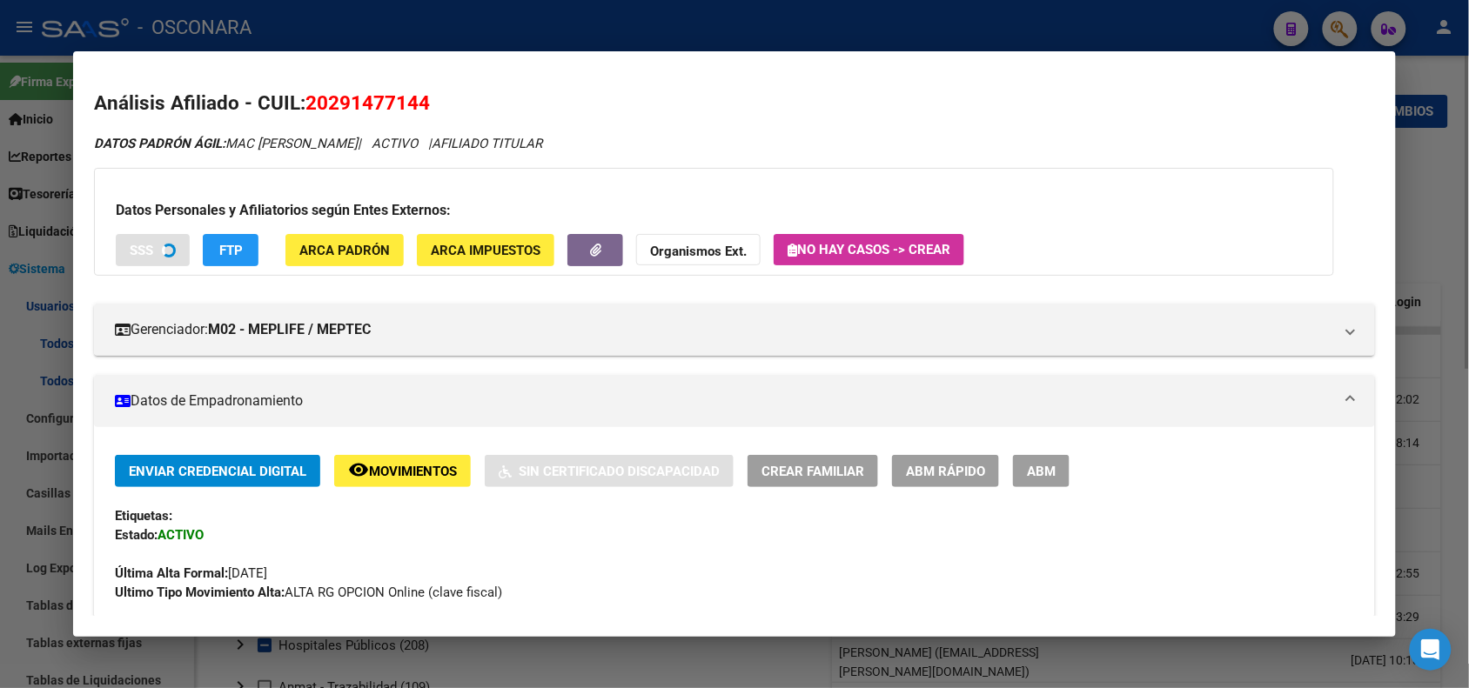
drag, startPoint x: 303, startPoint y: 103, endPoint x: 428, endPoint y: 107, distance: 125.4
click at [428, 107] on h2 "Análisis Afiliado - CUIL: 20291477144" at bounding box center [734, 104] width 1280 height 30
copy span "20291477144"
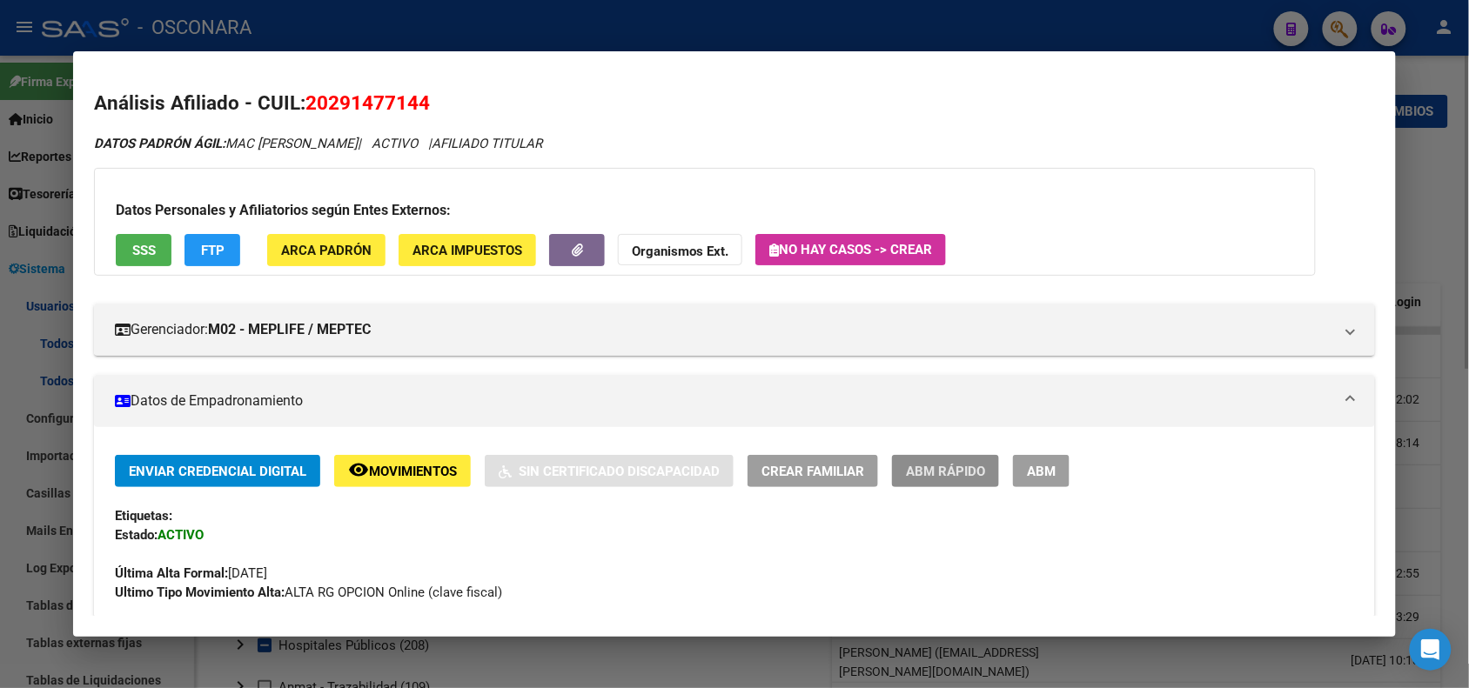
click at [951, 464] on span "ABM Rápido" at bounding box center [945, 472] width 79 height 16
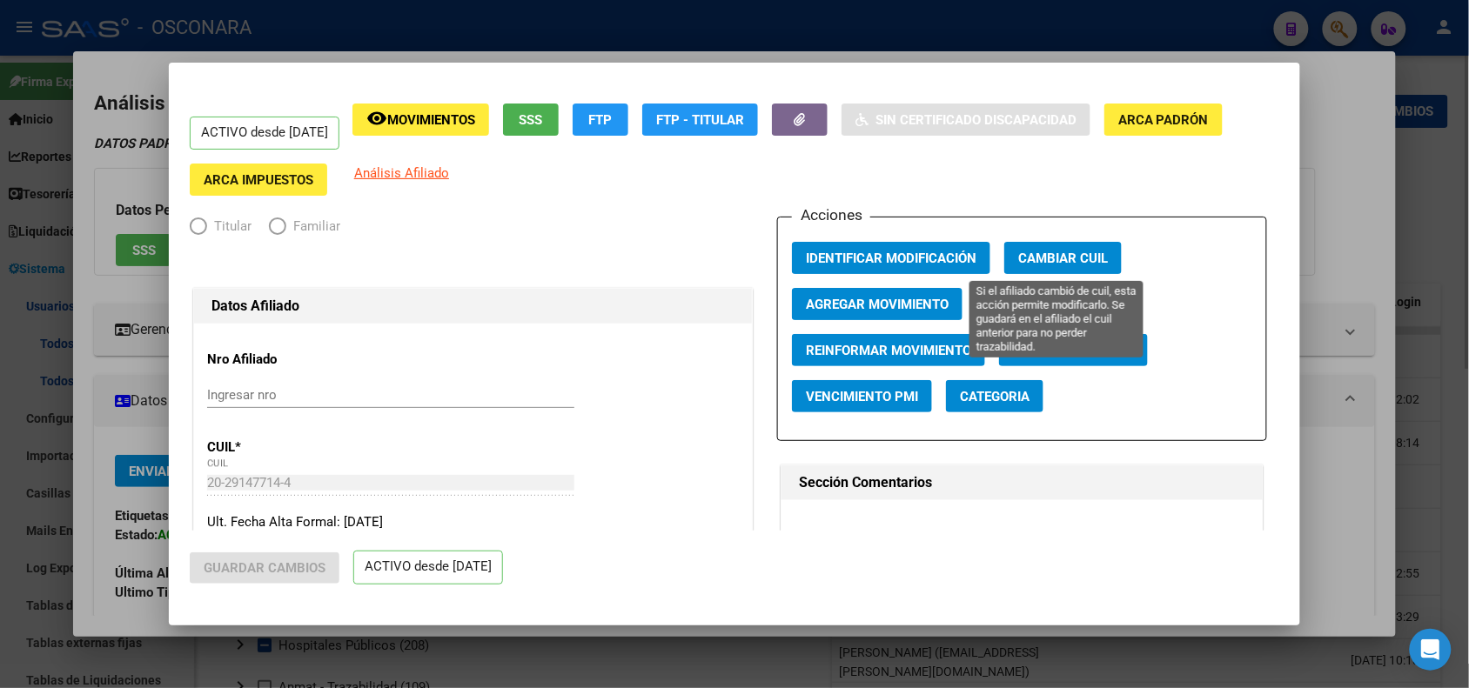
radio input "true"
type input "30-51951135-1"
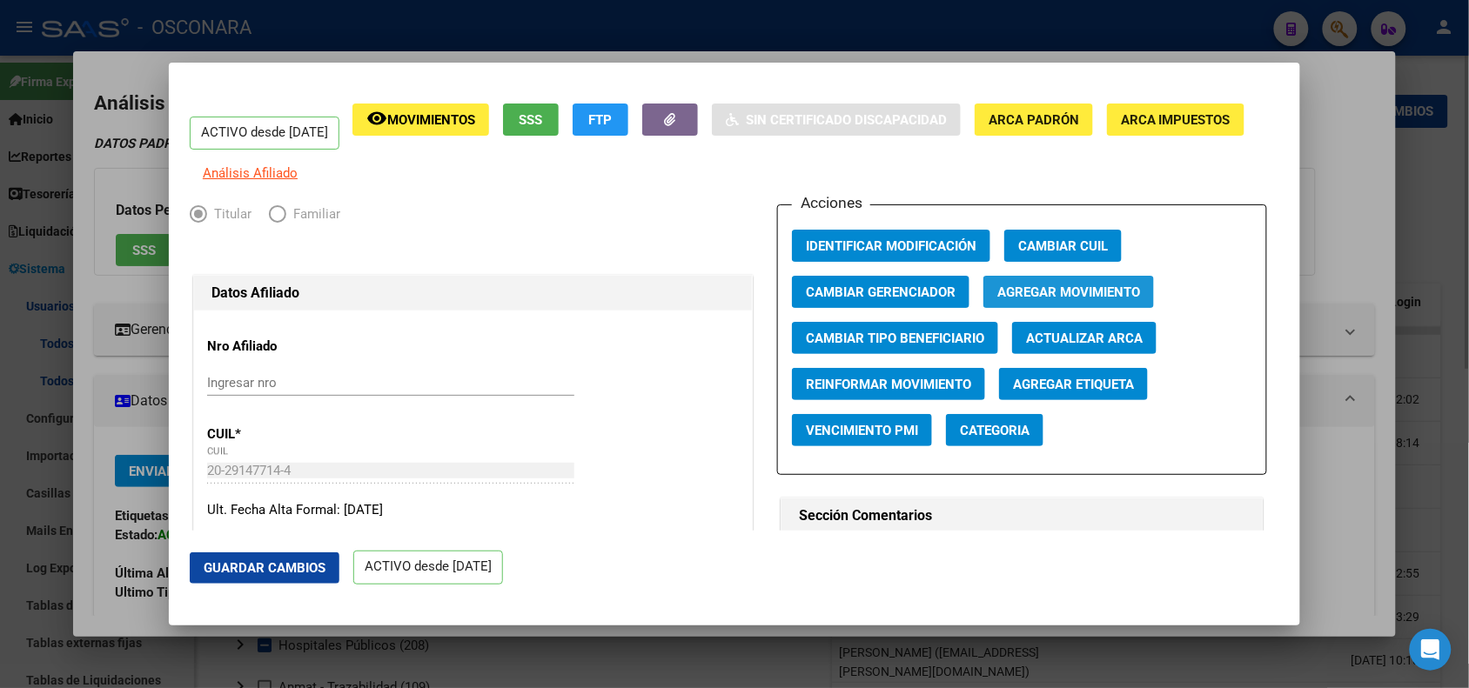
click at [1044, 300] on span "Agregar Movimiento" at bounding box center [1068, 293] width 143 height 16
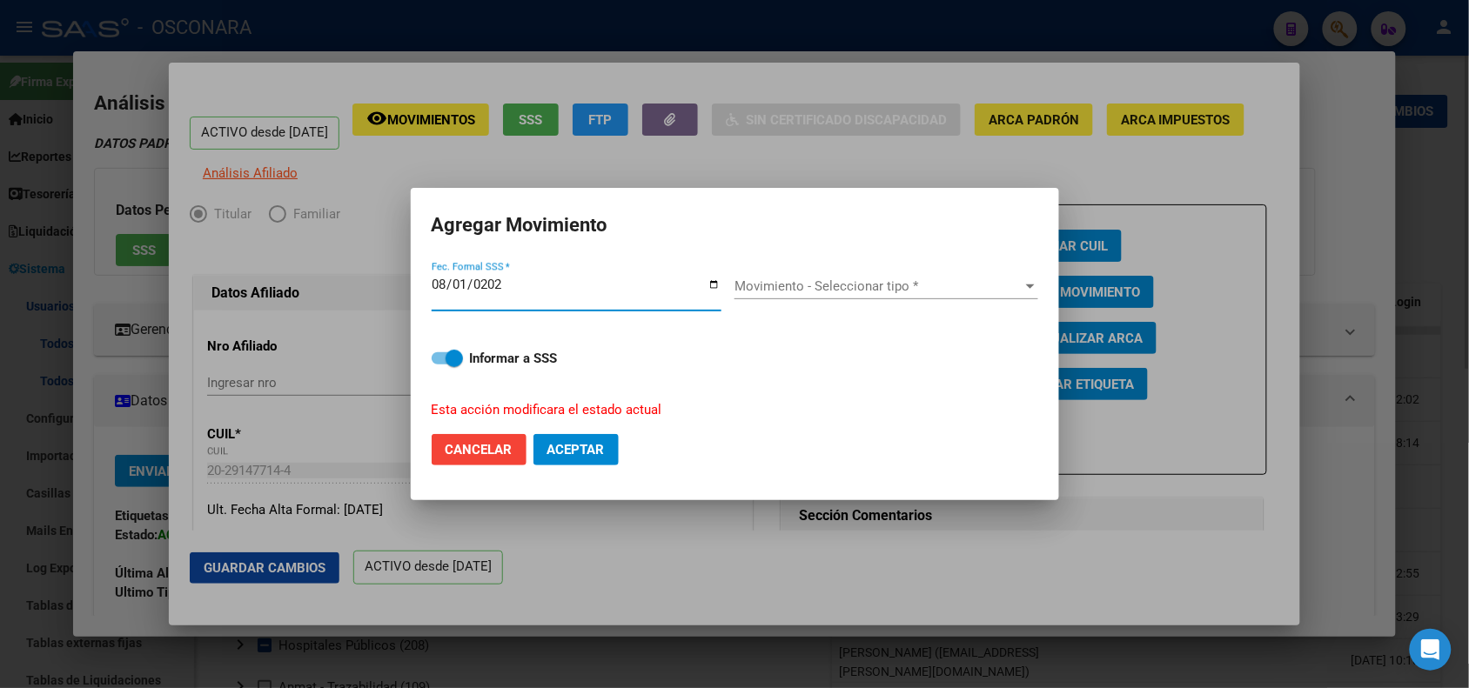
type input "[DATE]"
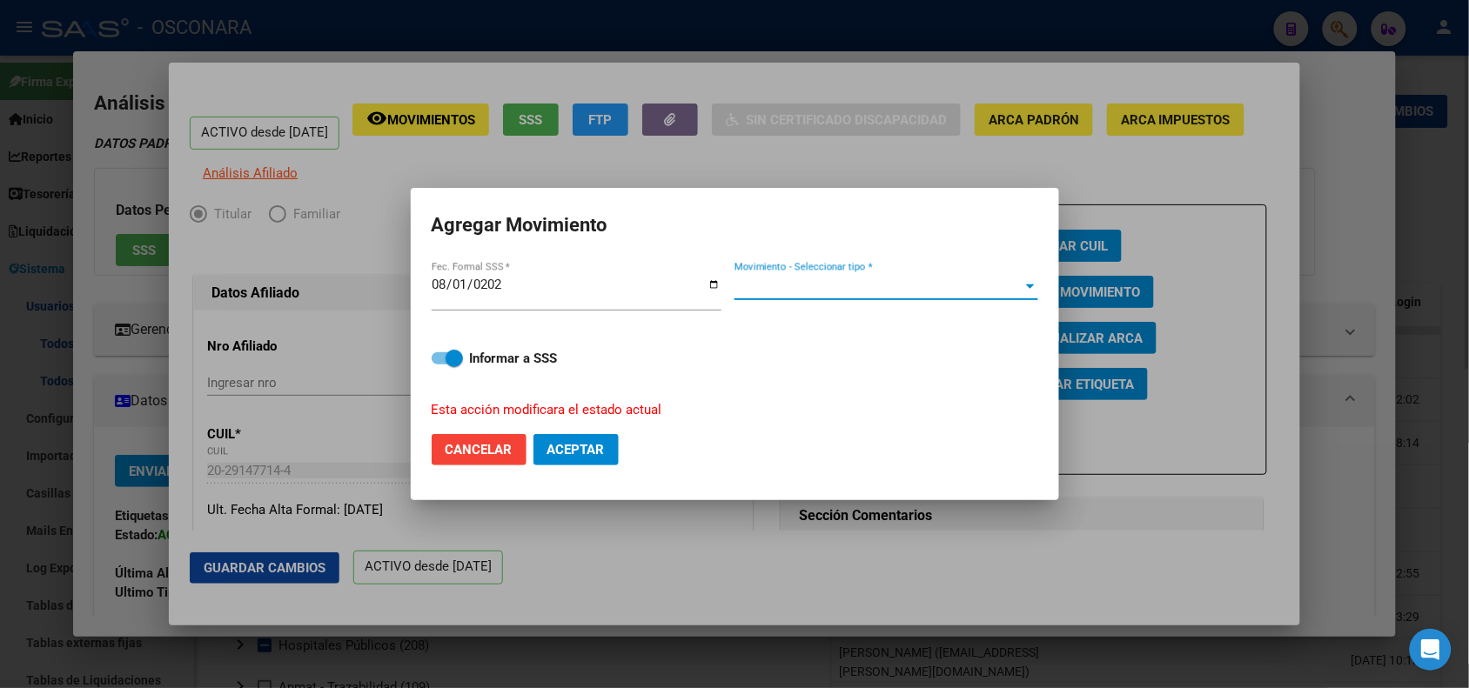
click at [959, 292] on span "Movimiento - Seleccionar tipo *" at bounding box center [879, 287] width 288 height 16
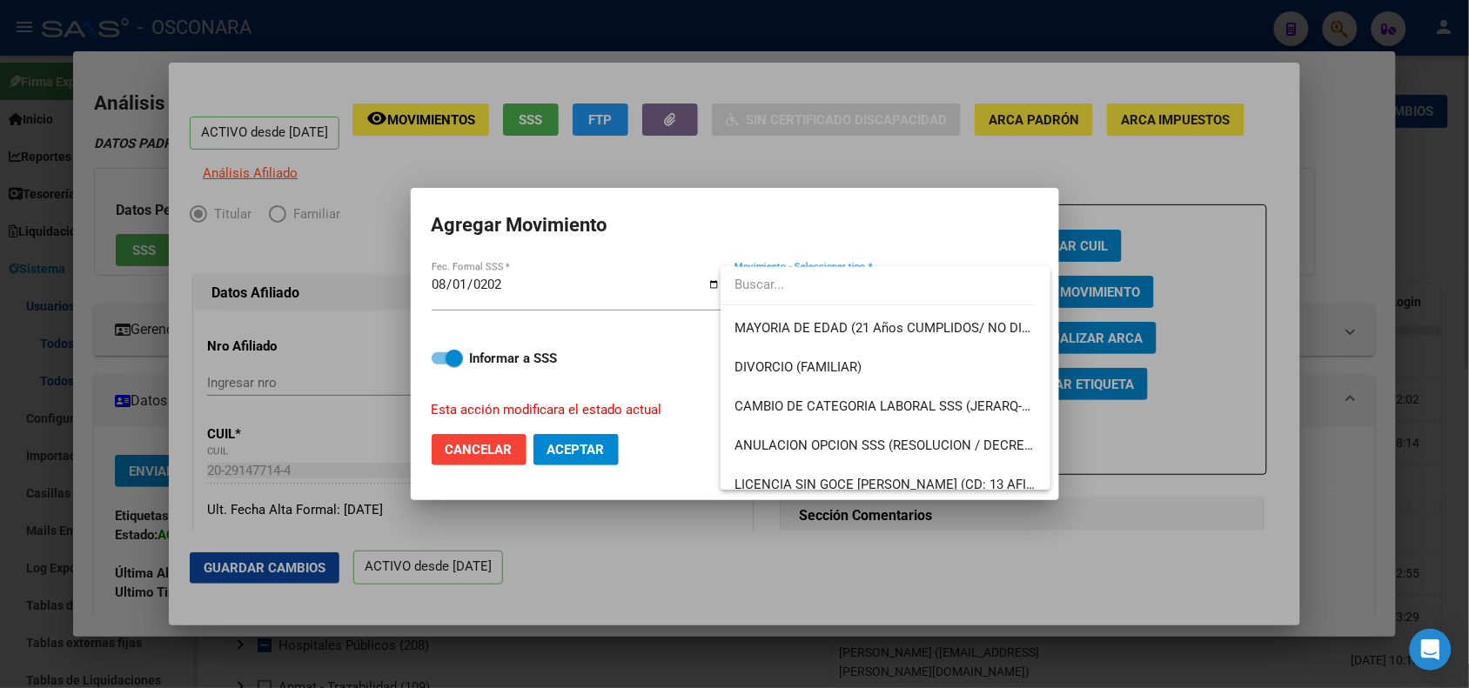
scroll to position [202, 0]
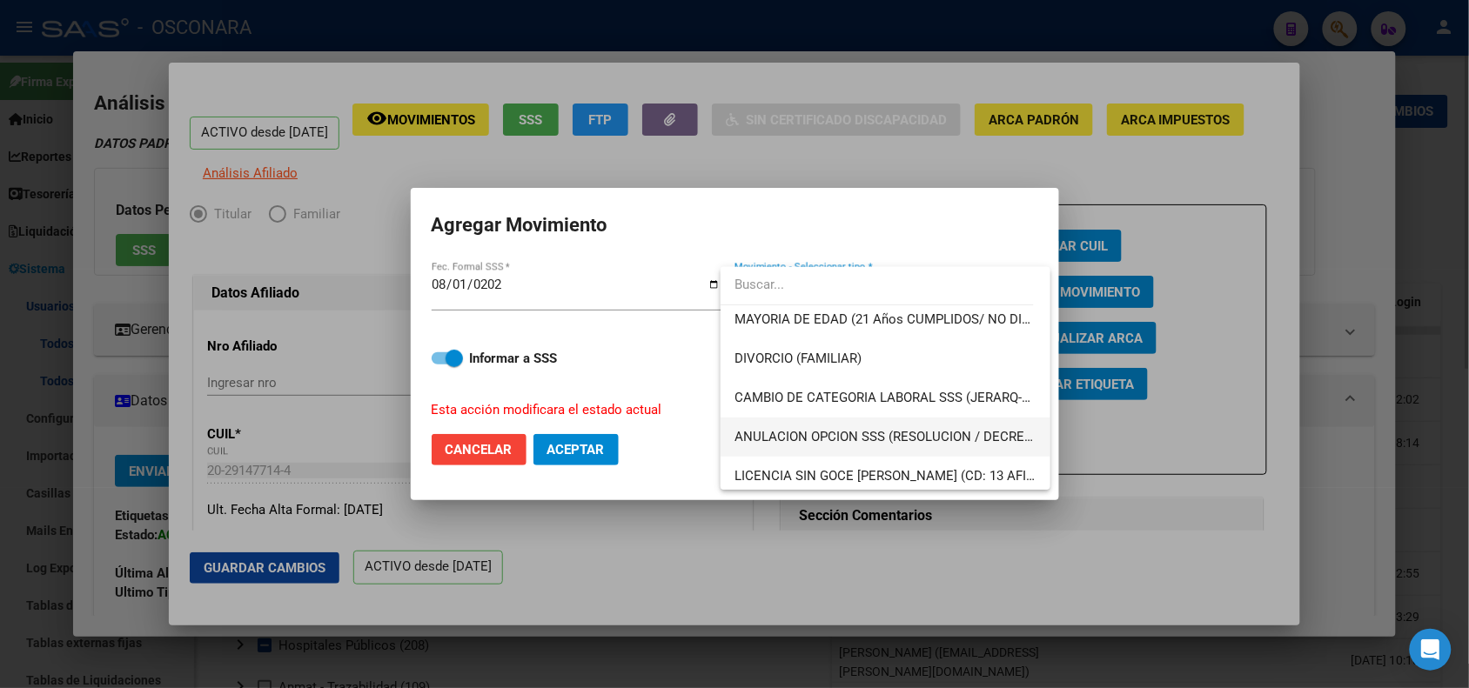
click at [950, 427] on span "ANULACION OPCION SSS (RESOLUCION / DECRETO)" at bounding box center [886, 437] width 302 height 39
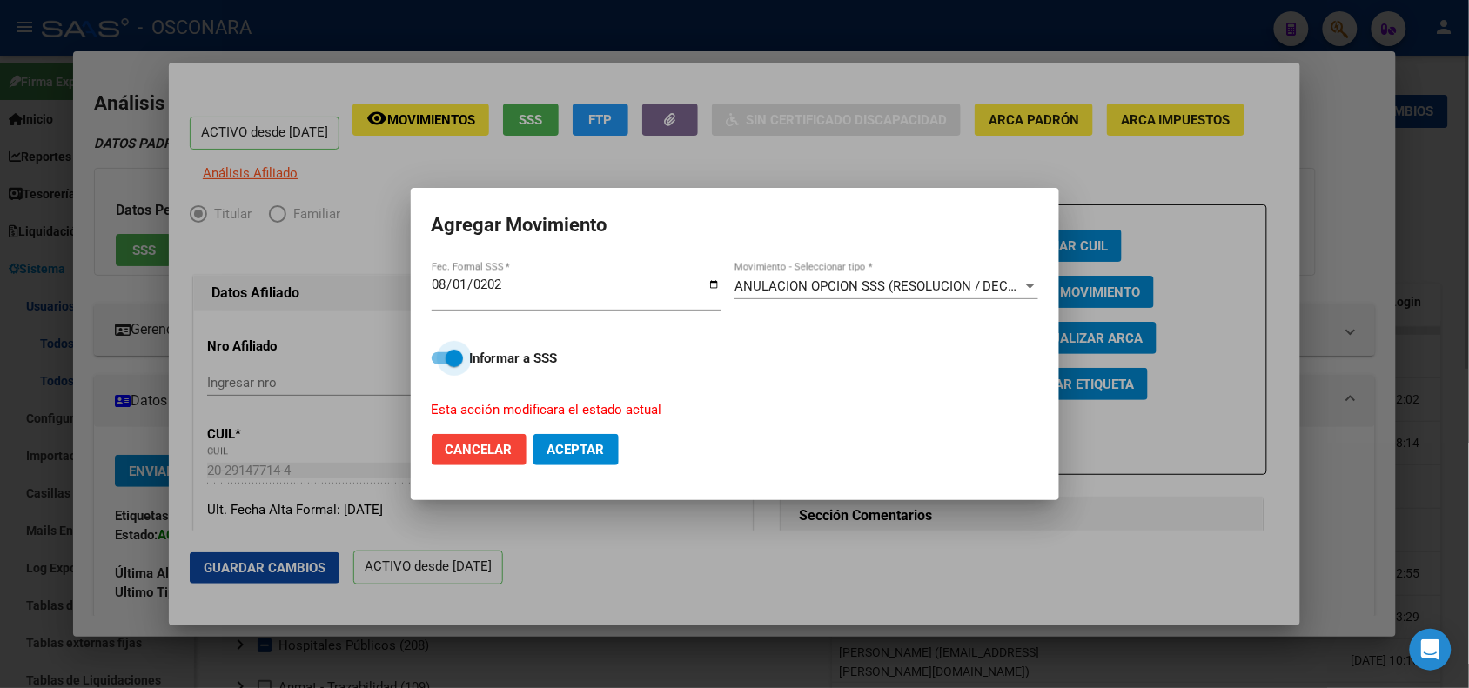
click at [451, 366] on span at bounding box center [454, 358] width 17 height 17
click at [440, 366] on input "Informar a SSS" at bounding box center [440, 365] width 1 height 1
checkbox input "false"
click at [588, 449] on span "Aceptar" at bounding box center [575, 450] width 57 height 16
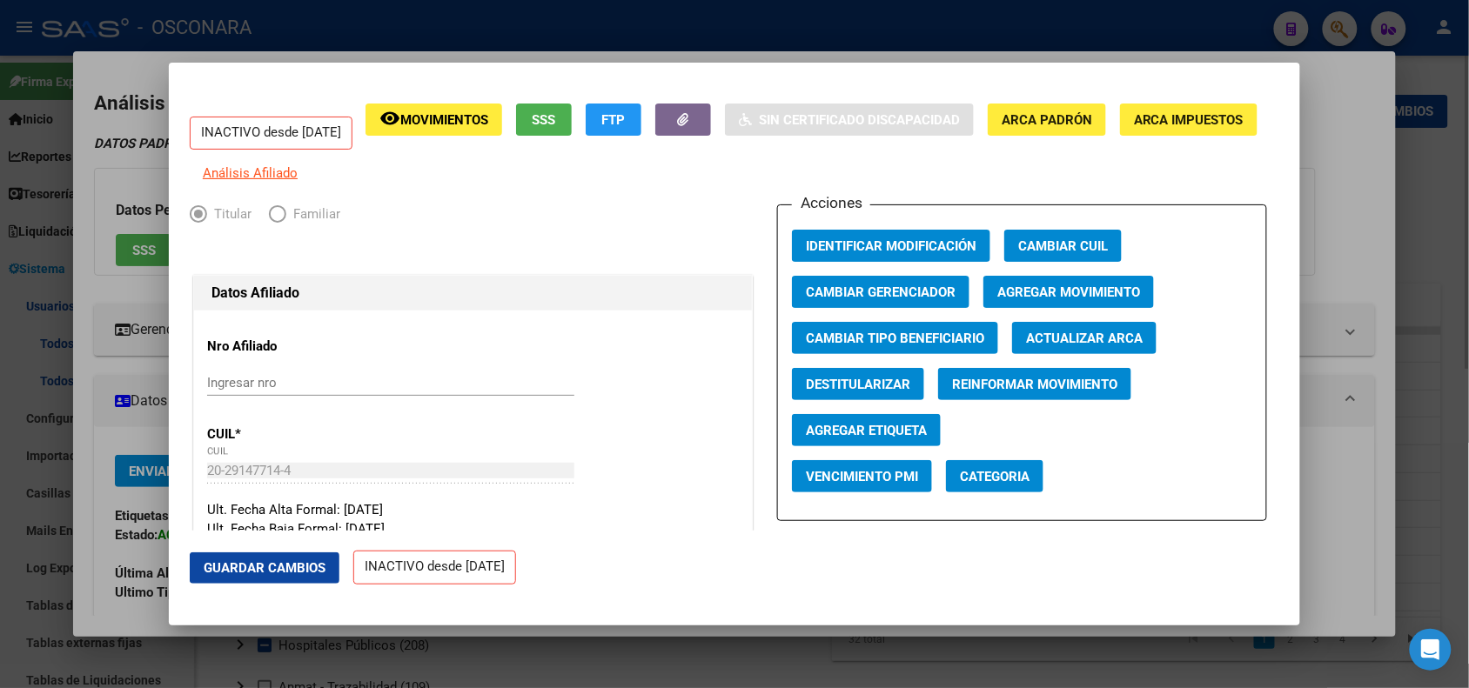
click at [280, 14] on div at bounding box center [734, 344] width 1469 height 688
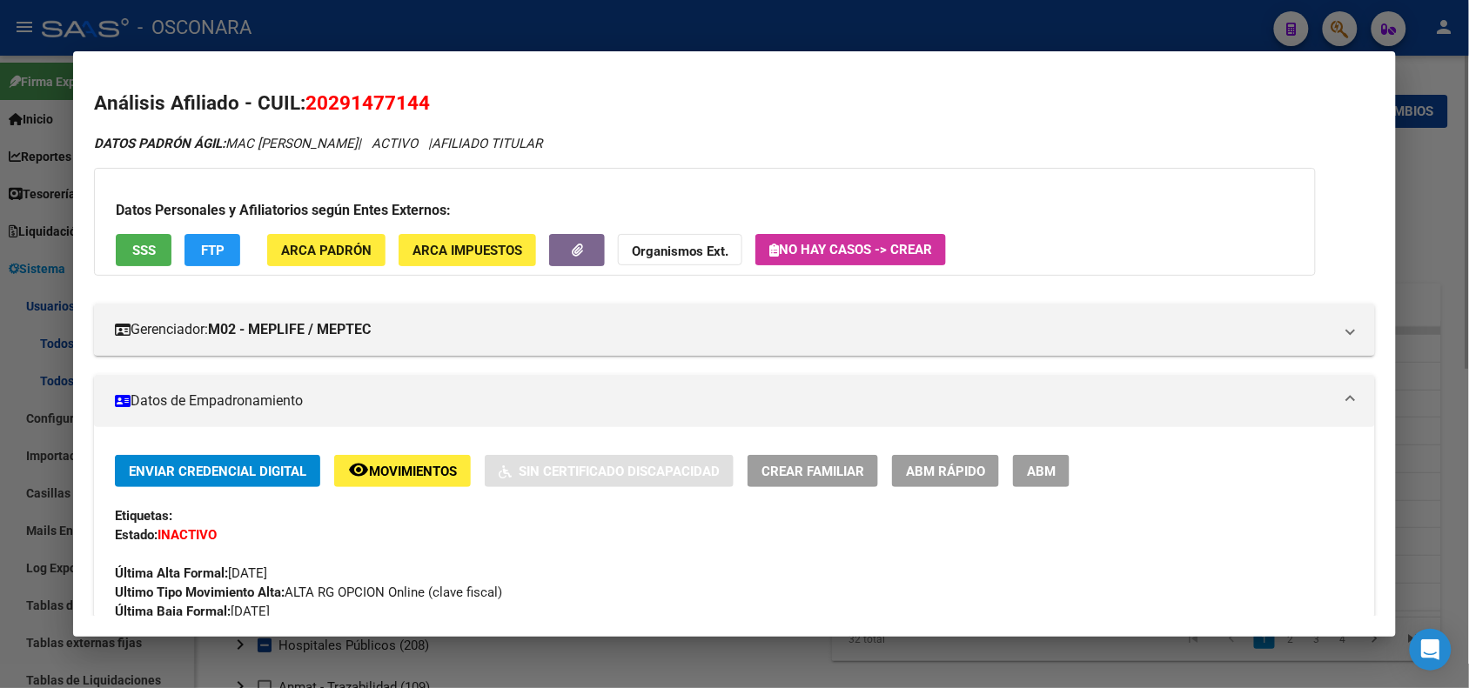
click at [280, 14] on div at bounding box center [734, 344] width 1469 height 688
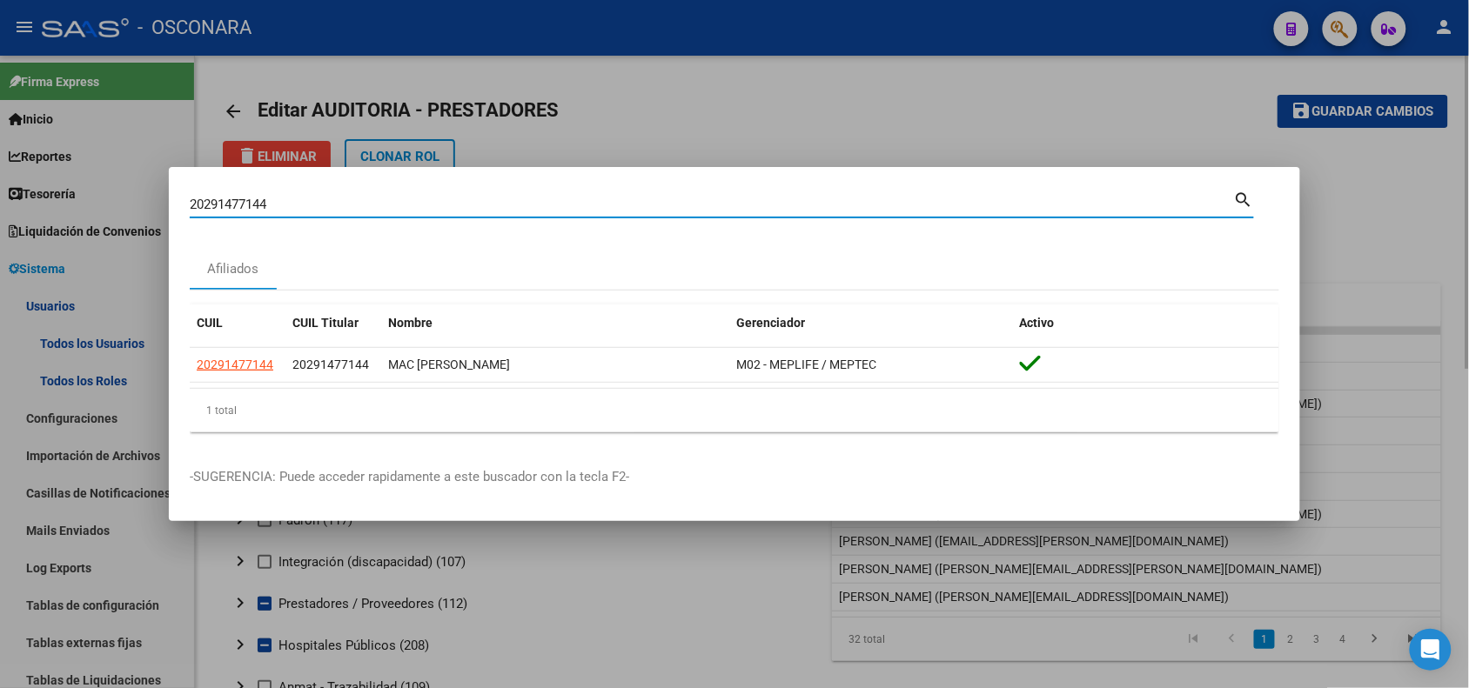
click at [241, 203] on input "20291477144" at bounding box center [712, 205] width 1044 height 16
paste input "3-32480555-9"
type input "23324805559"
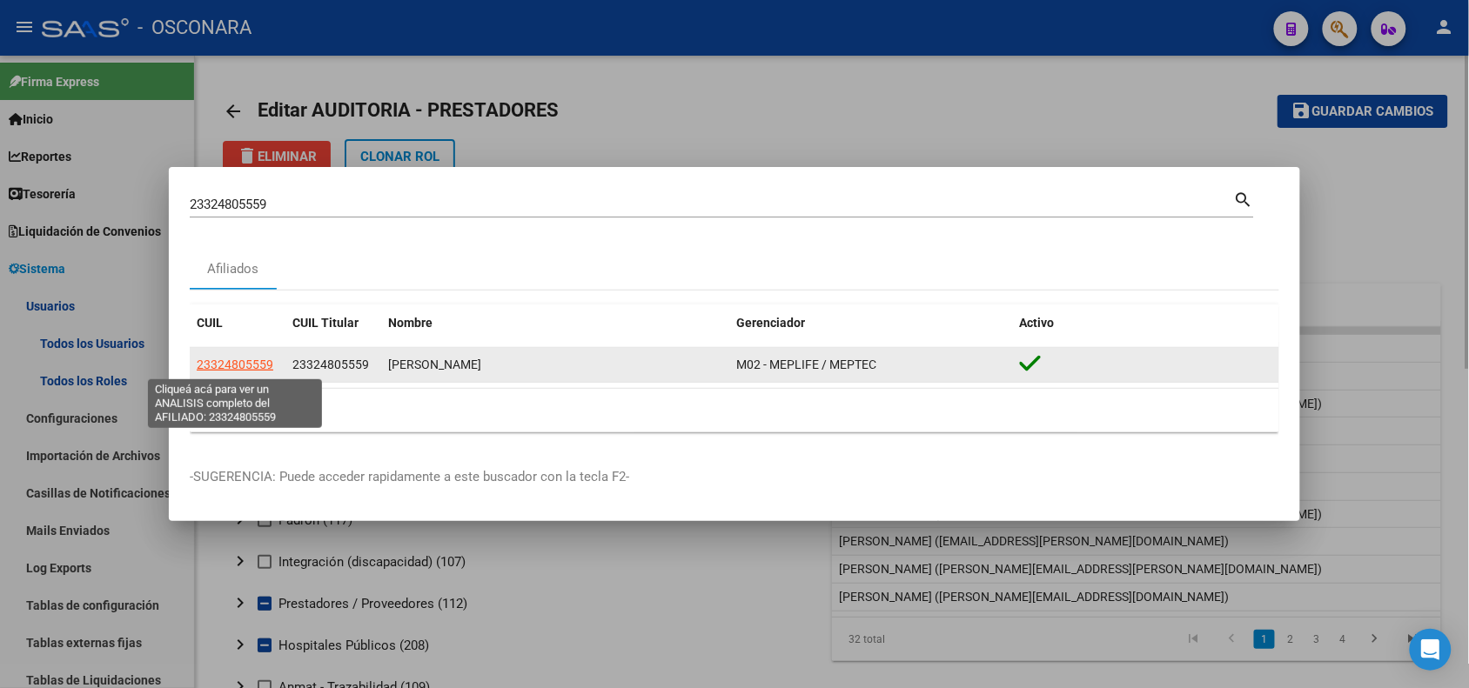
click at [227, 359] on span "23324805559" at bounding box center [235, 365] width 77 height 14
type textarea "23324805559"
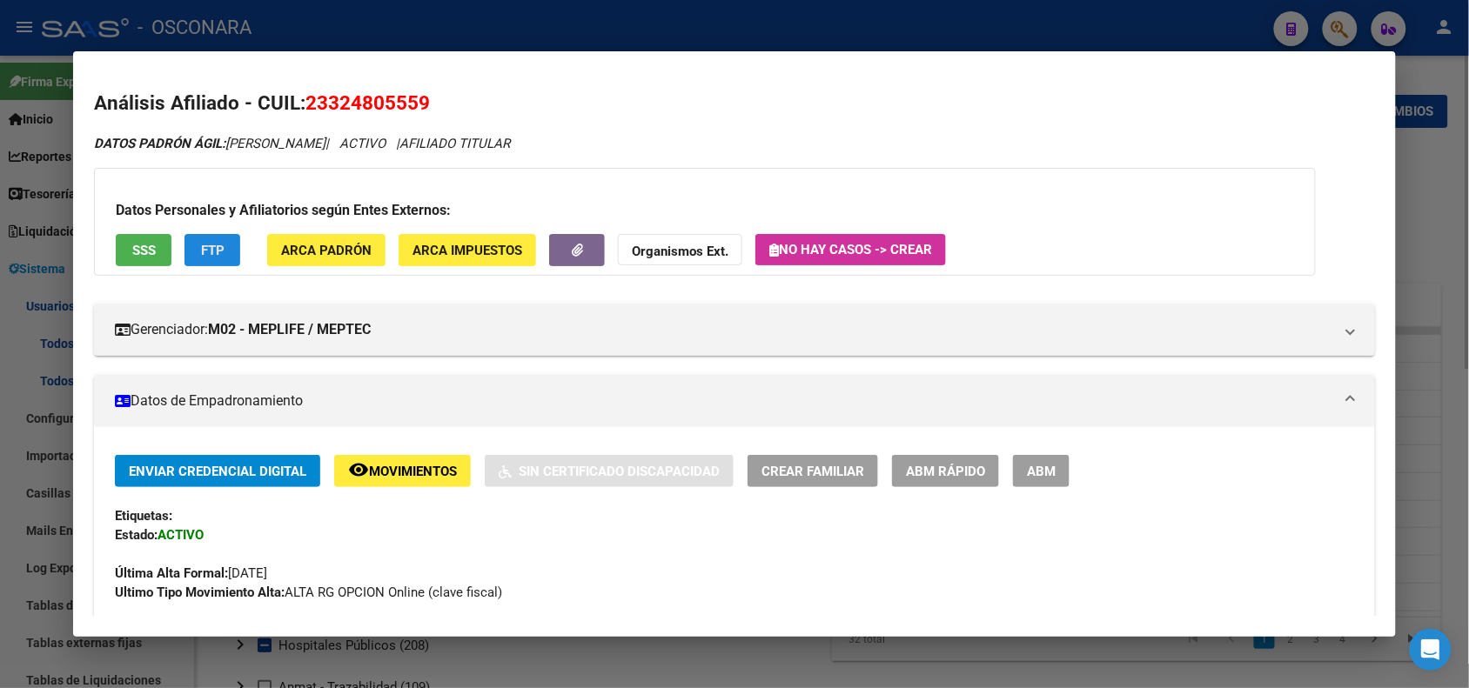
click at [211, 254] on span "FTP" at bounding box center [212, 251] width 23 height 16
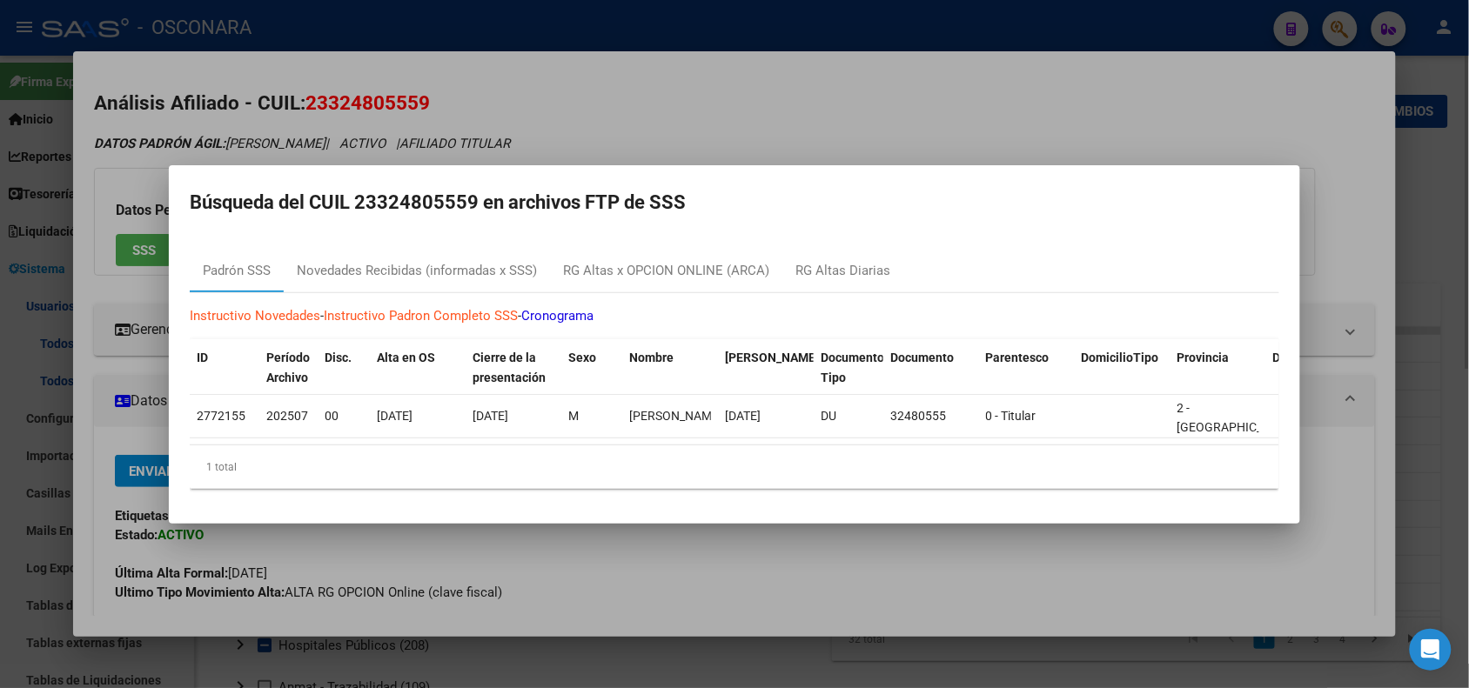
click at [805, 109] on div at bounding box center [734, 344] width 1469 height 688
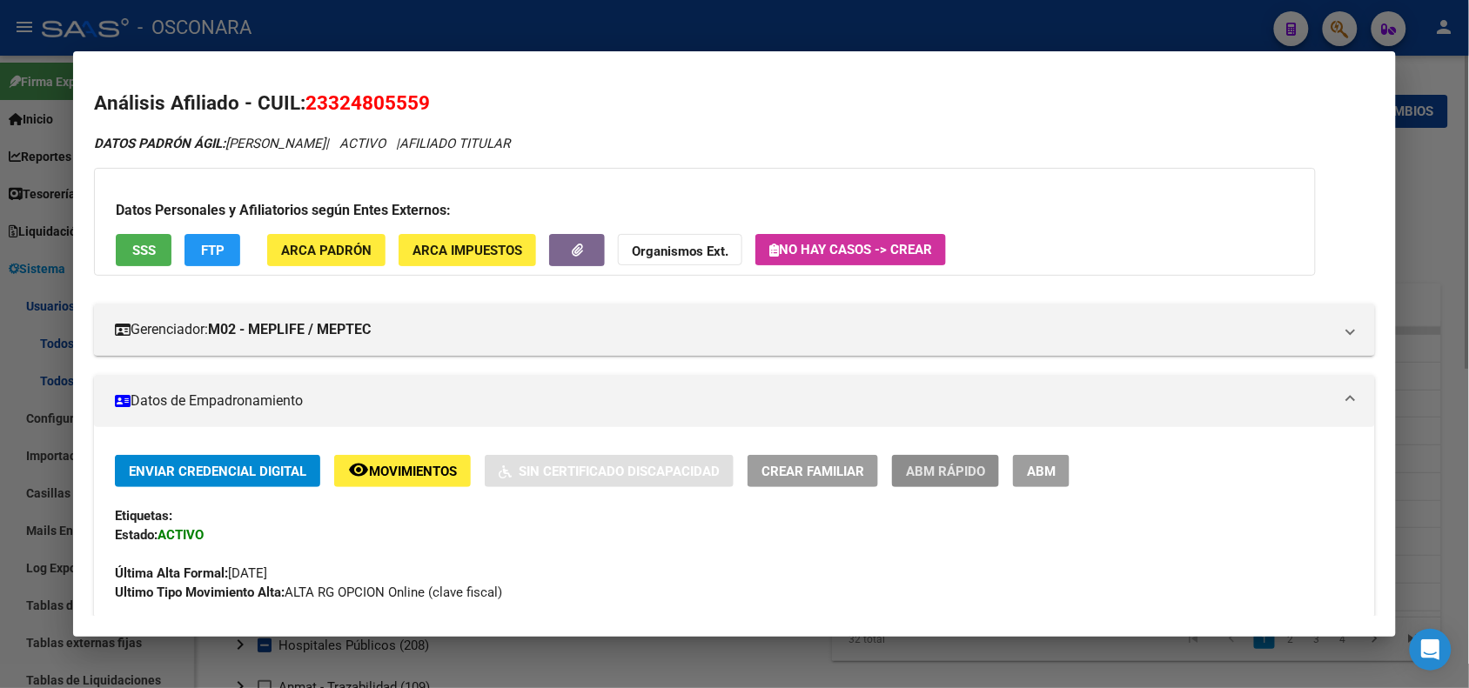
click at [942, 466] on span "ABM Rápido" at bounding box center [945, 472] width 79 height 16
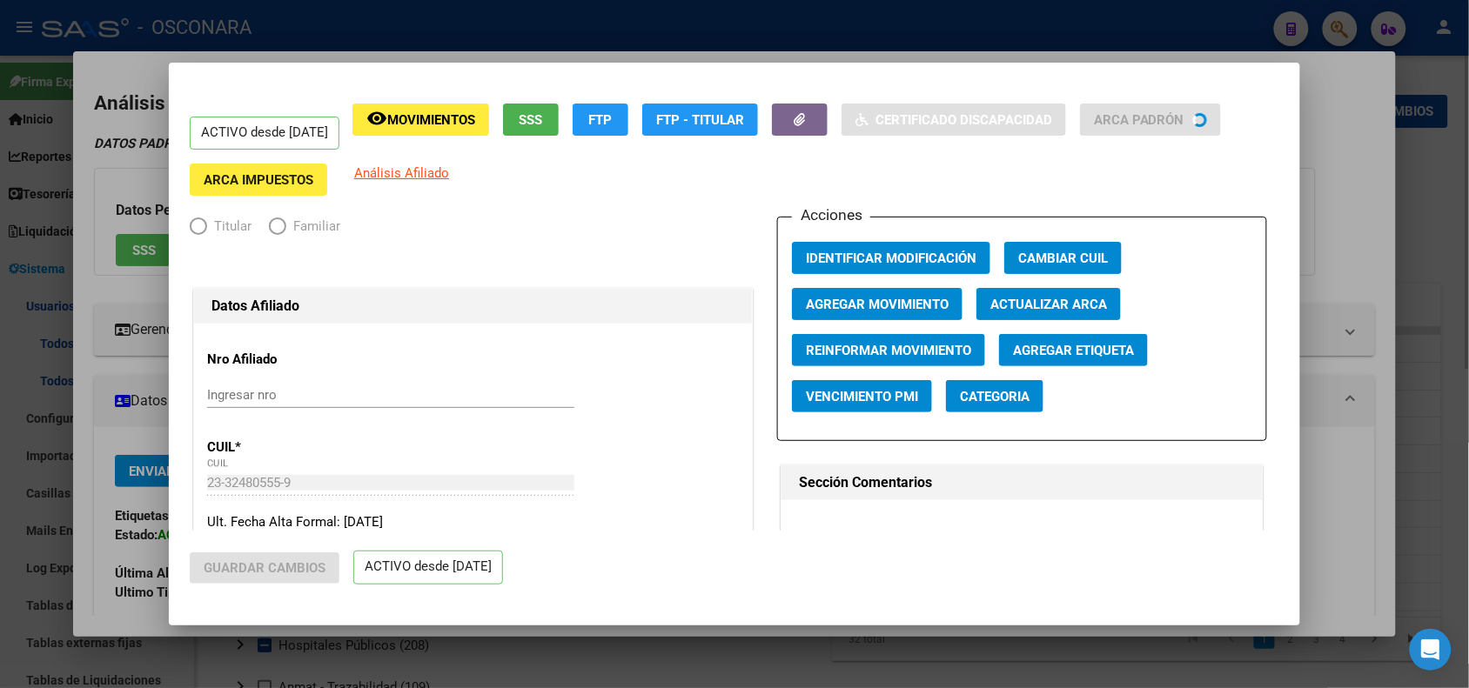
radio input "true"
type input "30-71142486-1"
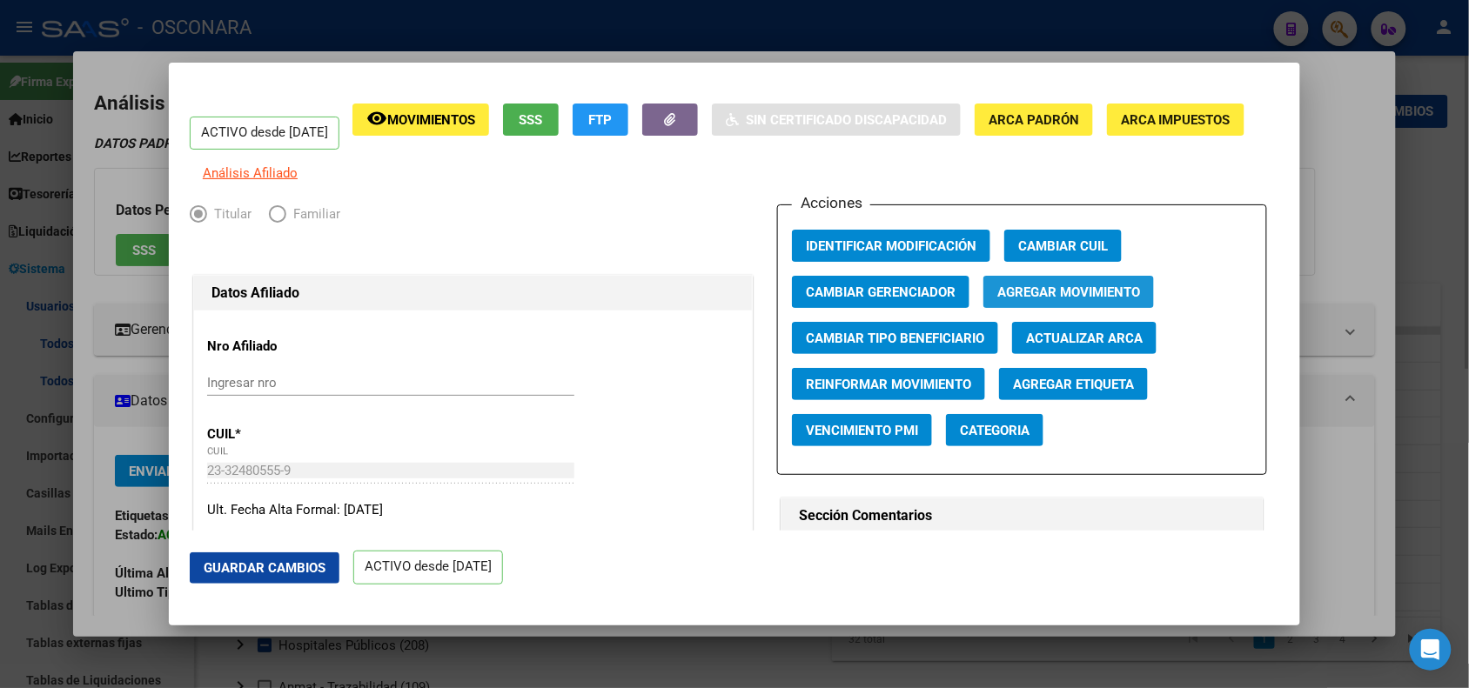
click at [1008, 300] on span "Agregar Movimiento" at bounding box center [1068, 293] width 143 height 16
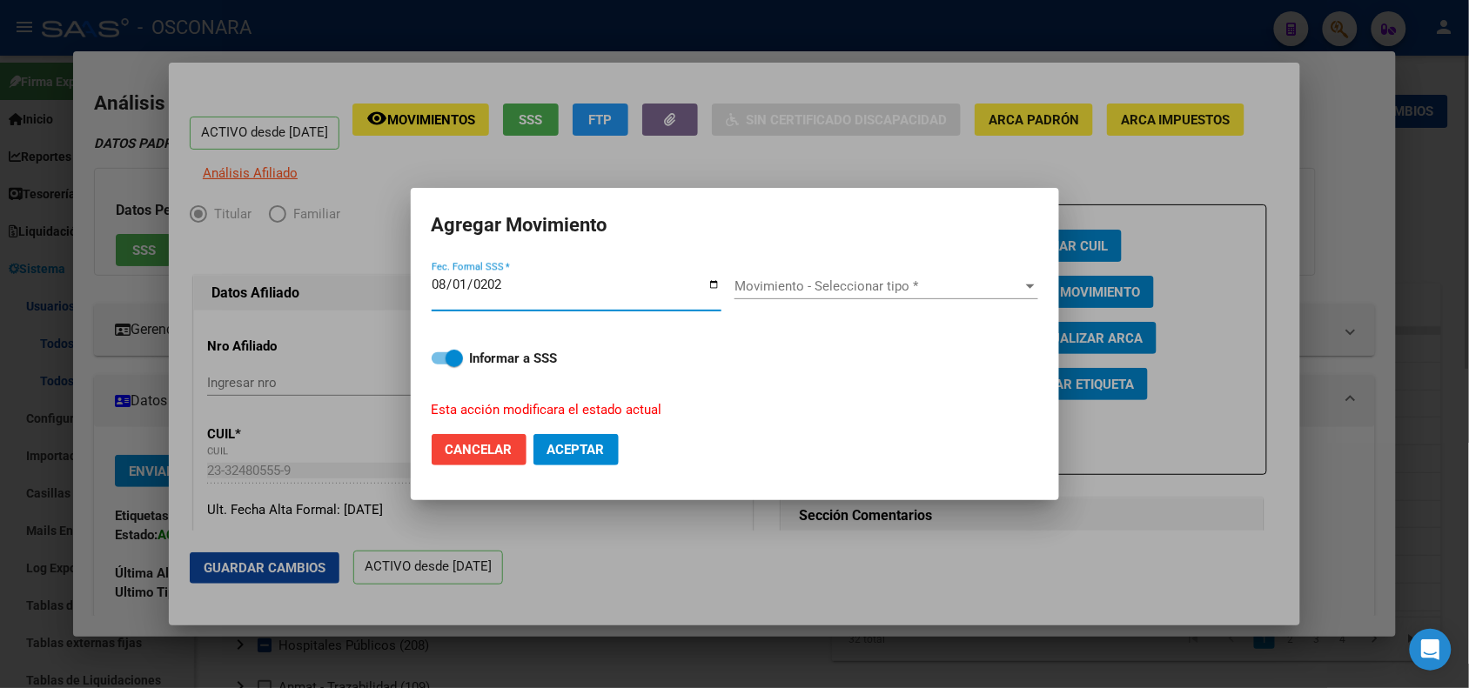
type input "[DATE]"
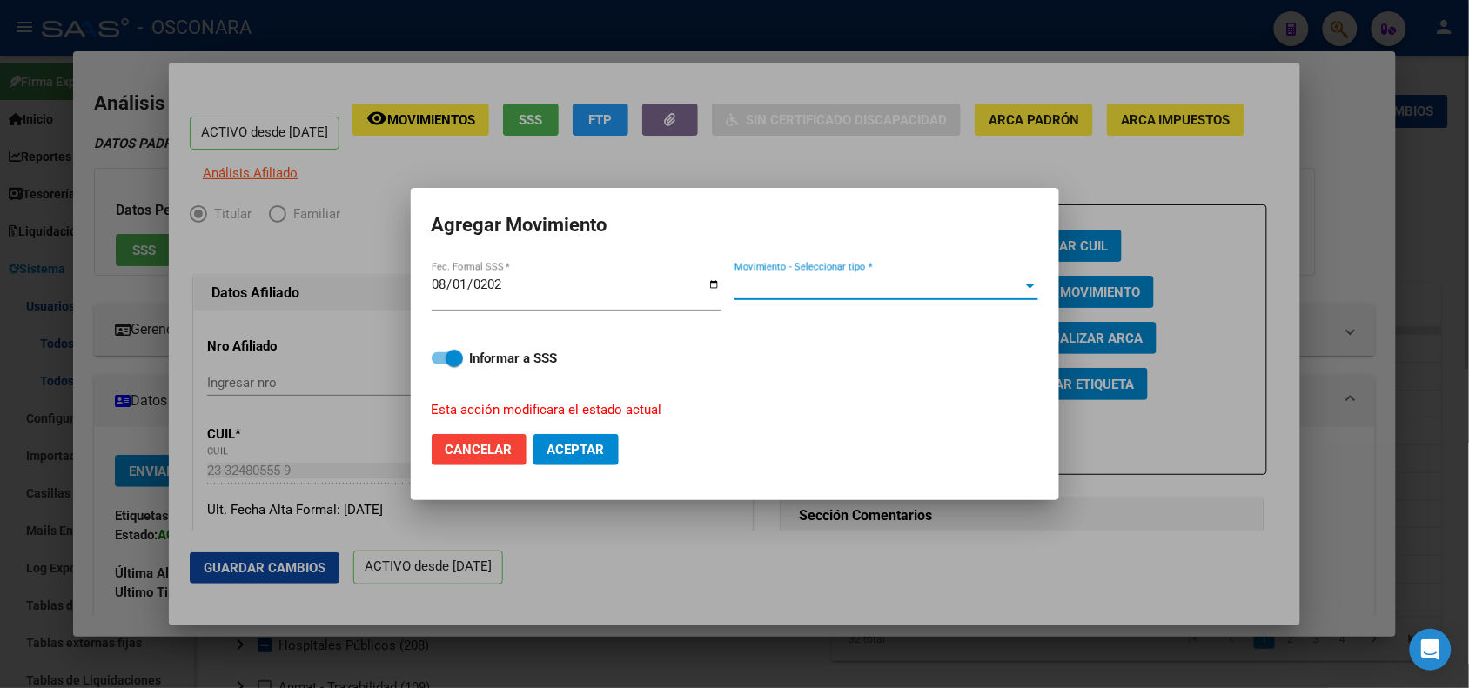
click at [889, 293] on span "Movimiento - Seleccionar tipo *" at bounding box center [879, 287] width 288 height 16
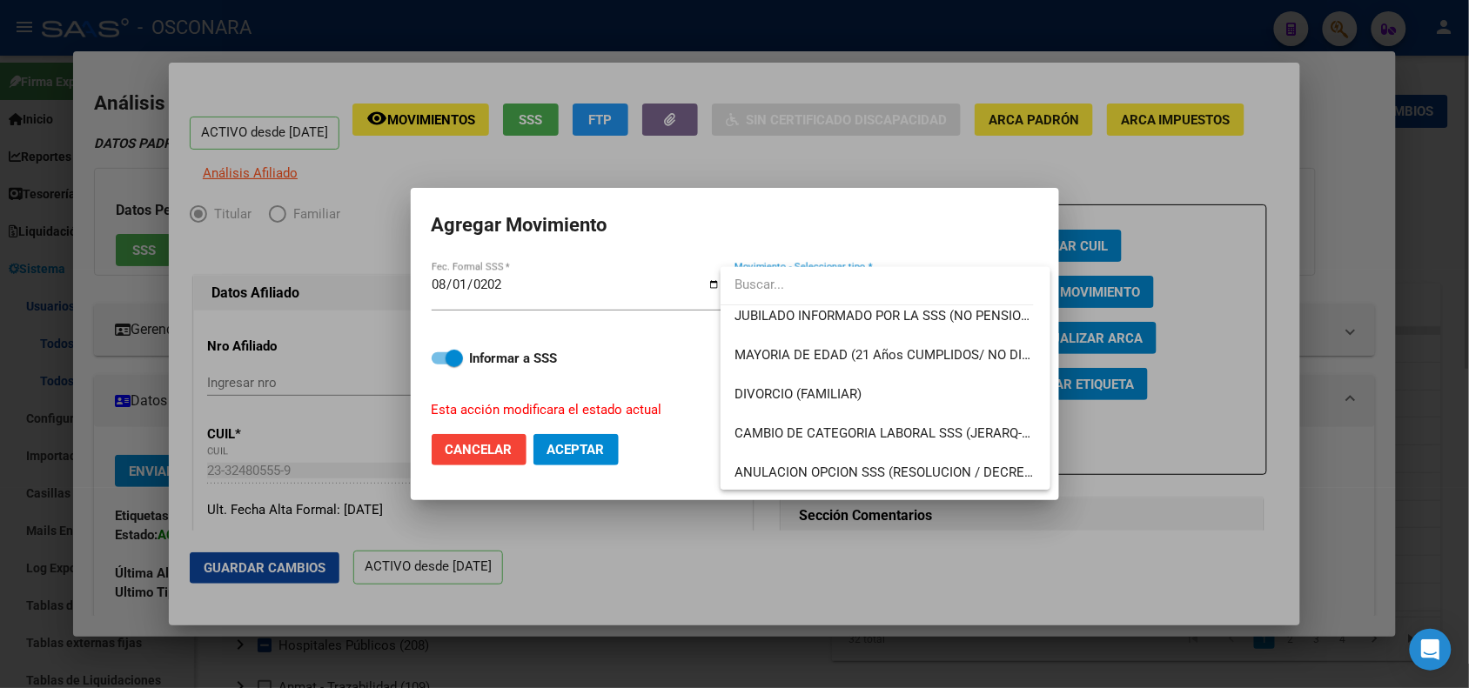
scroll to position [263, 0]
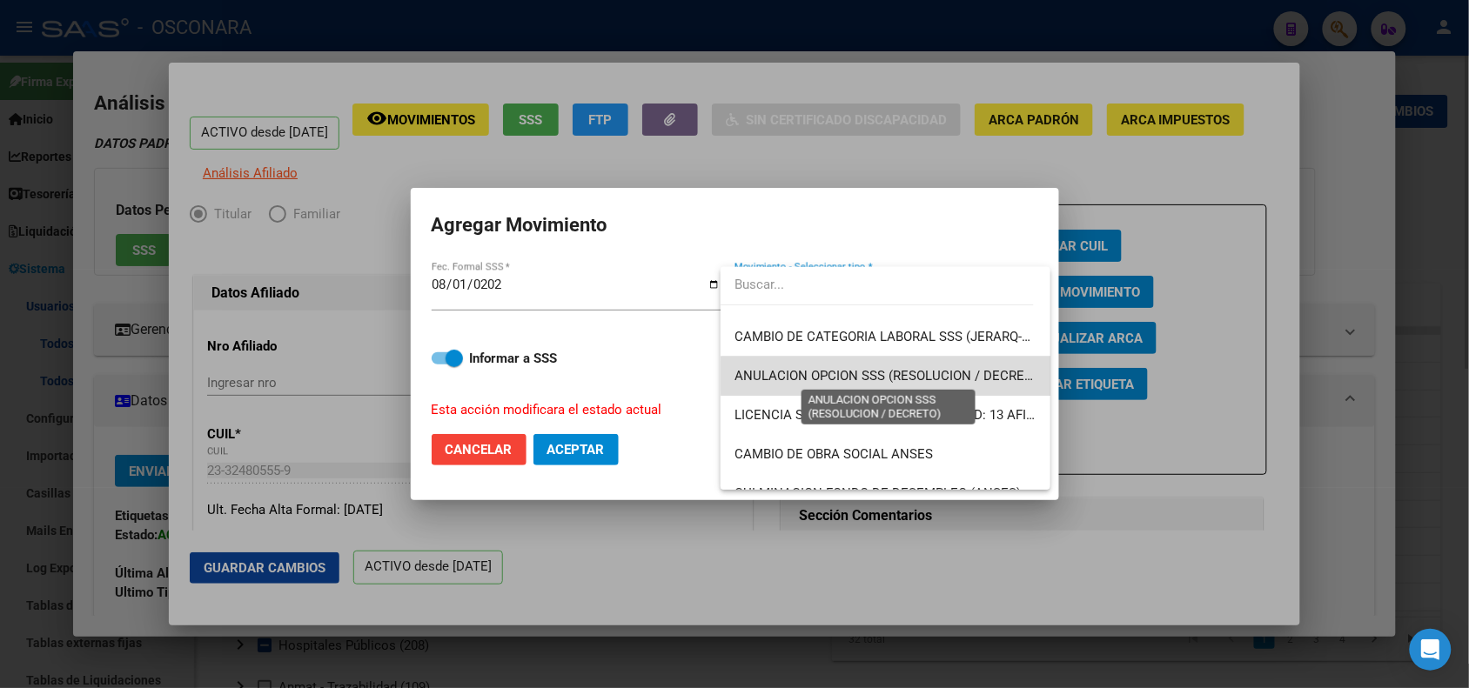
click at [941, 376] on span "ANULACION OPCION SSS (RESOLUCION / DECRETO)" at bounding box center [890, 376] width 311 height 16
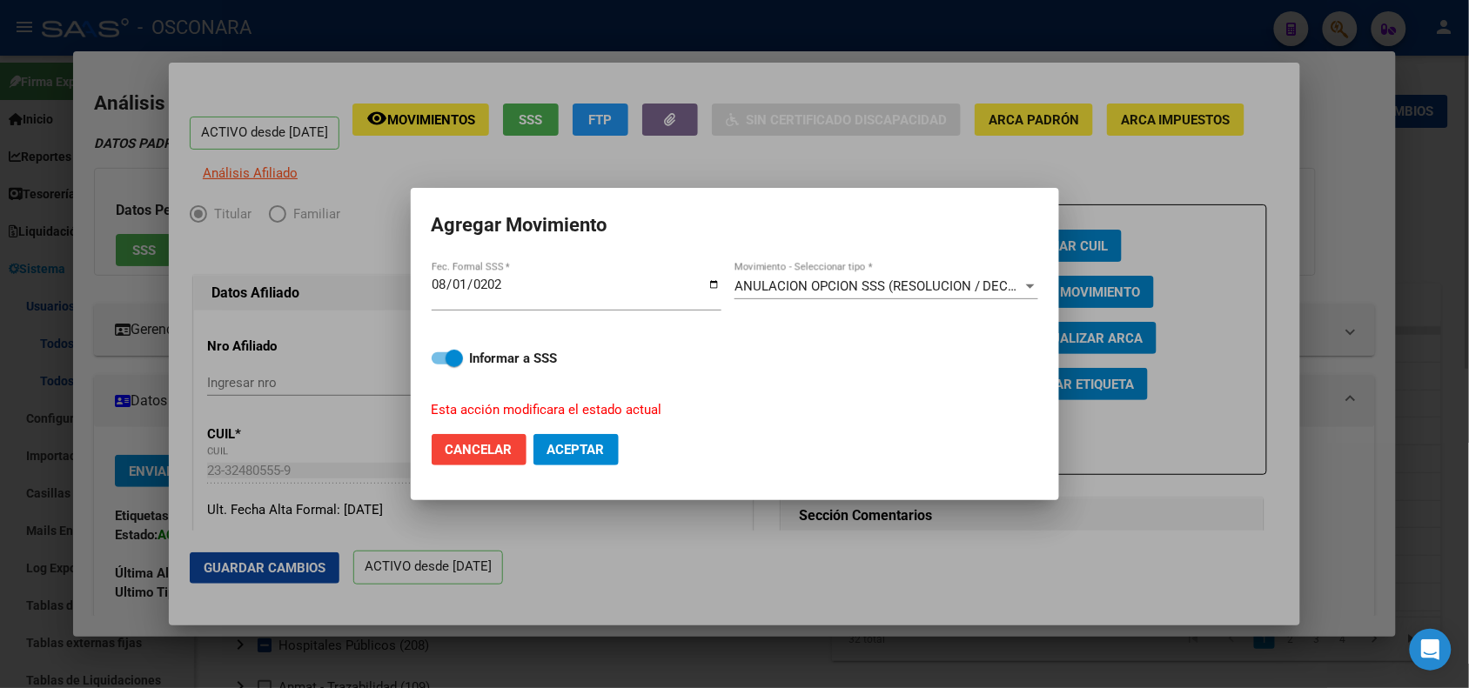
click at [467, 345] on div "Informar a SSS Esta acción modificara el estado actual" at bounding box center [735, 373] width 607 height 93
click at [450, 363] on span at bounding box center [454, 358] width 17 height 17
click at [440, 365] on input "Informar a SSS" at bounding box center [440, 365] width 1 height 1
checkbox input "false"
click at [575, 449] on span "Aceptar" at bounding box center [575, 450] width 57 height 16
